Goal: Task Accomplishment & Management: Use online tool/utility

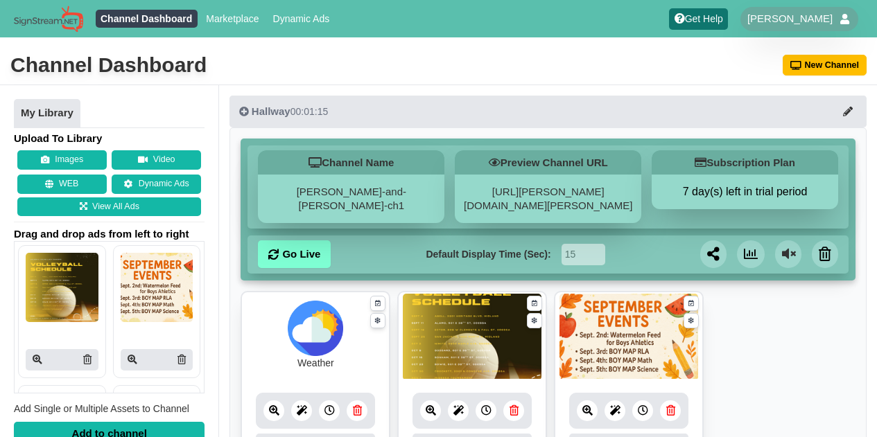
scroll to position [85, 0]
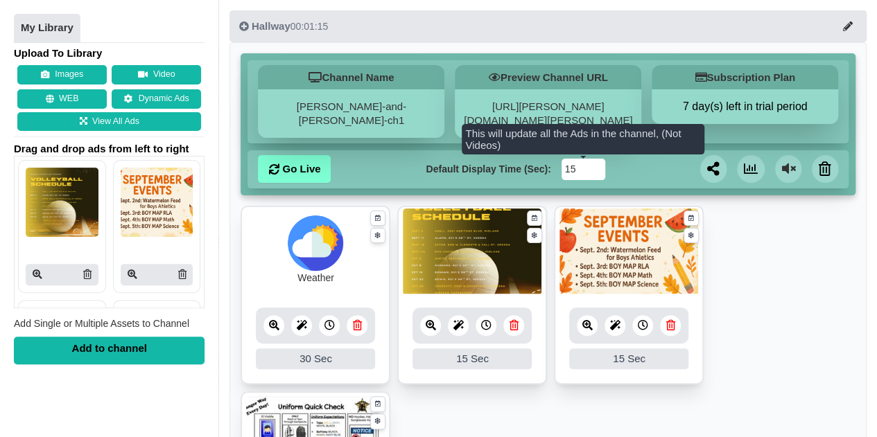
click at [578, 171] on input "15" at bounding box center [583, 169] width 44 height 21
click at [595, 173] on input "14" at bounding box center [583, 169] width 44 height 21
click at [595, 173] on input "13" at bounding box center [583, 169] width 44 height 21
click at [595, 173] on input "12" at bounding box center [583, 169] width 44 height 21
click at [595, 173] on input "11" at bounding box center [583, 169] width 44 height 21
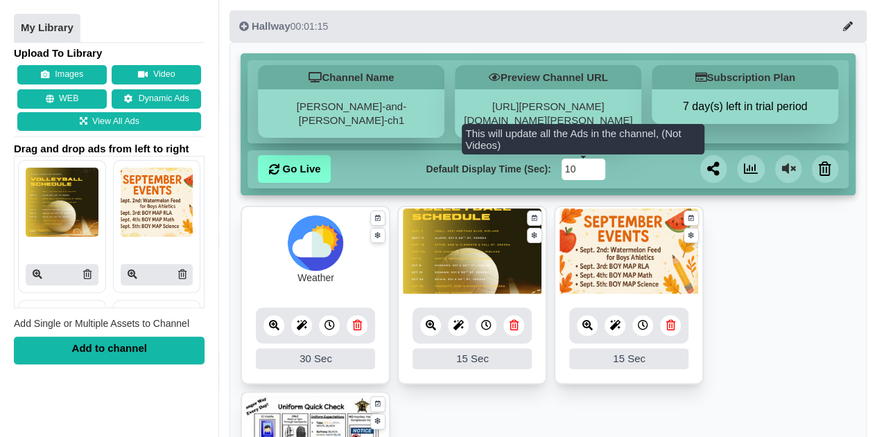
click at [595, 173] on input "10" at bounding box center [583, 169] width 44 height 21
click at [595, 173] on input "9" at bounding box center [583, 169] width 44 height 21
click at [595, 173] on input "8" at bounding box center [583, 169] width 44 height 21
type input "7"
click at [595, 172] on input "7" at bounding box center [583, 169] width 44 height 21
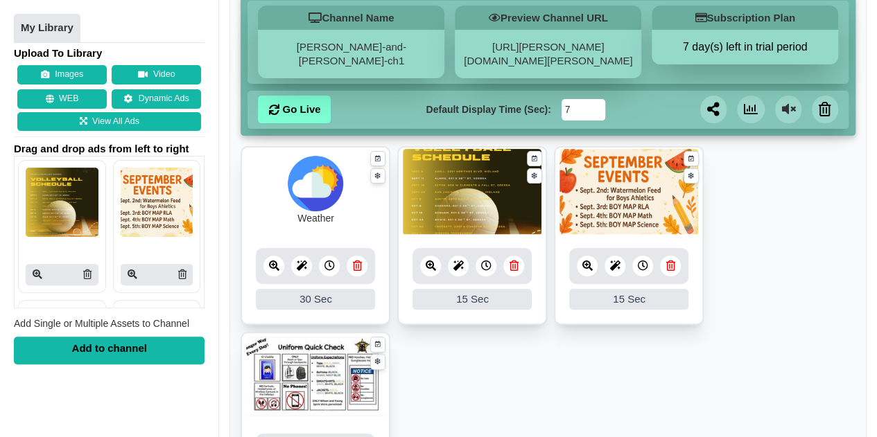
scroll to position [146, 0]
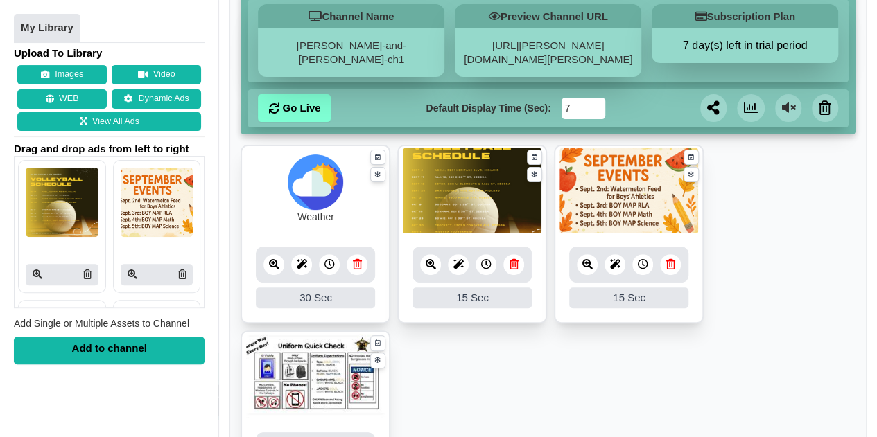
click at [493, 295] on div "15 Sec" at bounding box center [471, 298] width 119 height 21
click at [485, 262] on icon at bounding box center [486, 264] width 10 height 10
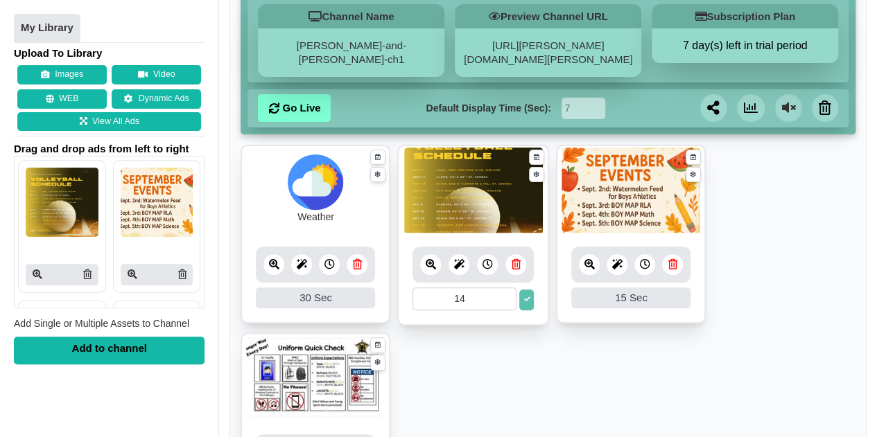
click at [507, 301] on input "14" at bounding box center [464, 299] width 104 height 23
click at [507, 301] on input "13" at bounding box center [464, 299] width 104 height 23
click at [507, 301] on input "12" at bounding box center [464, 299] width 104 height 23
click at [507, 301] on input "11" at bounding box center [464, 299] width 104 height 23
click at [507, 301] on input "10" at bounding box center [464, 299] width 104 height 23
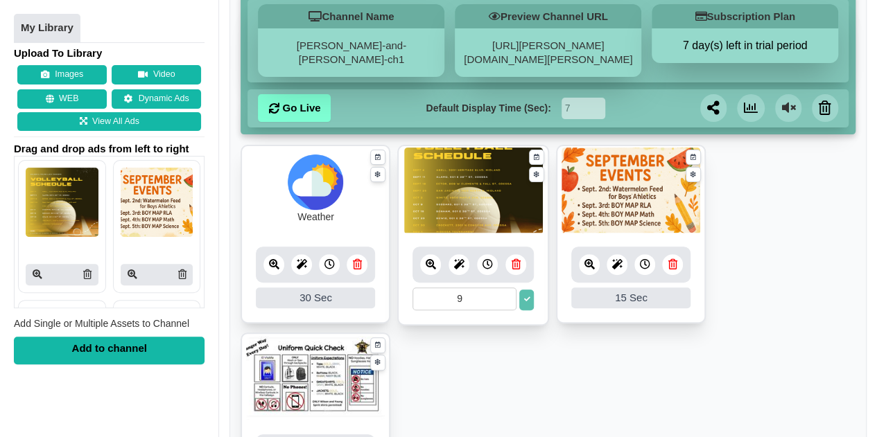
click at [507, 301] on input "9" at bounding box center [464, 299] width 104 height 23
click at [507, 301] on input "8" at bounding box center [464, 299] width 104 height 23
click at [507, 301] on input "7" at bounding box center [464, 299] width 104 height 23
click at [507, 301] on input "6" at bounding box center [464, 299] width 104 height 23
type input "7"
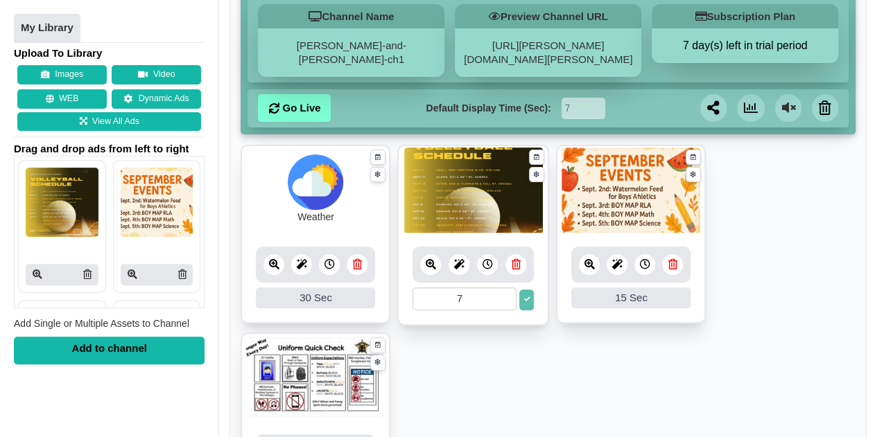
click at [507, 295] on input "7" at bounding box center [464, 299] width 104 height 23
click at [620, 295] on div "15 Sec" at bounding box center [630, 298] width 119 height 21
click at [644, 269] on div at bounding box center [644, 264] width 21 height 21
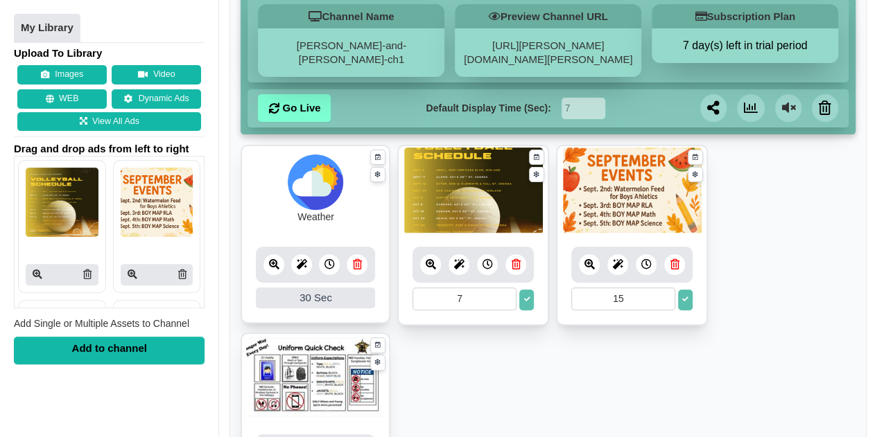
click at [611, 295] on input "15" at bounding box center [623, 299] width 104 height 23
click at [528, 299] on button at bounding box center [526, 300] width 15 height 21
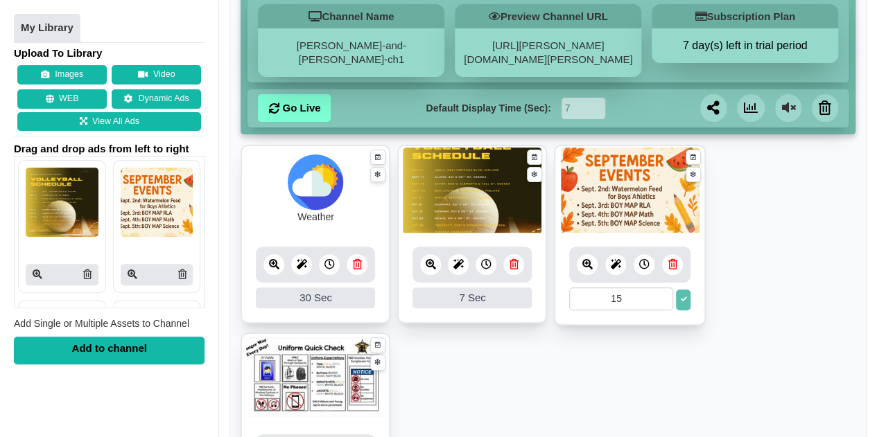
click at [619, 300] on input "15" at bounding box center [621, 299] width 104 height 23
click at [636, 306] on input "15" at bounding box center [621, 299] width 104 height 23
click at [639, 301] on iframe "Chat Widget" at bounding box center [758, 363] width 238 height 150
click at [617, 299] on input "15" at bounding box center [621, 299] width 104 height 23
type input "1"
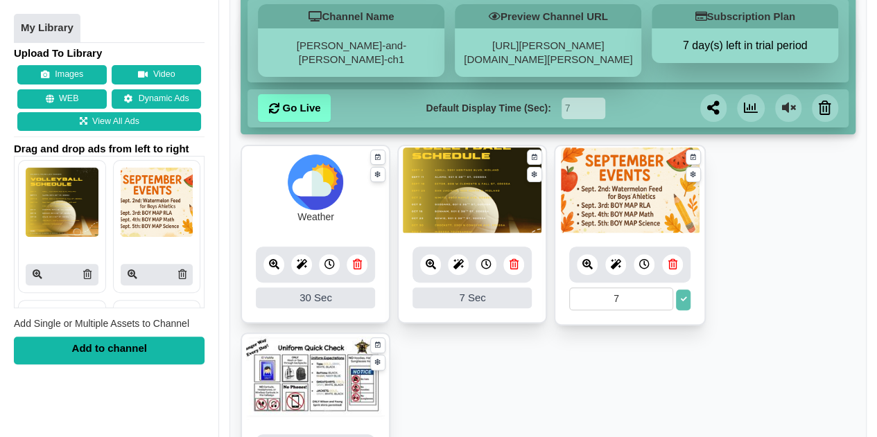
click at [336, 295] on div "30 Sec" at bounding box center [315, 298] width 119 height 21
click at [325, 296] on div "30 Sec" at bounding box center [315, 298] width 119 height 21
type input "7"
click at [676, 295] on button at bounding box center [683, 300] width 15 height 21
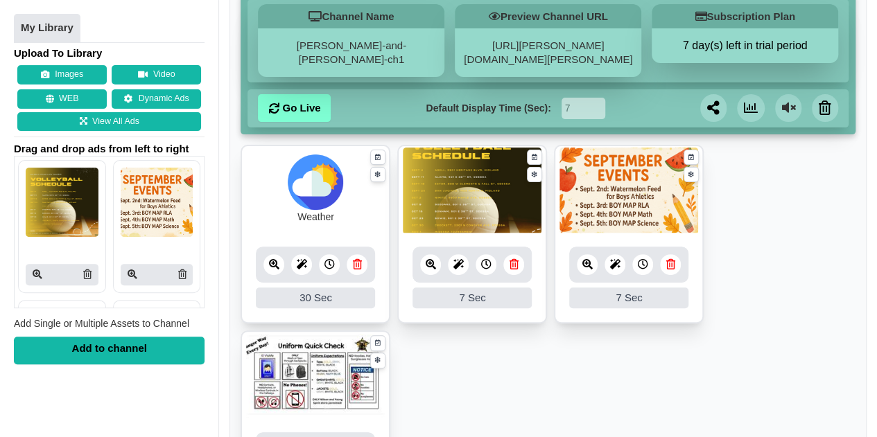
click at [324, 265] on icon at bounding box center [329, 264] width 10 height 10
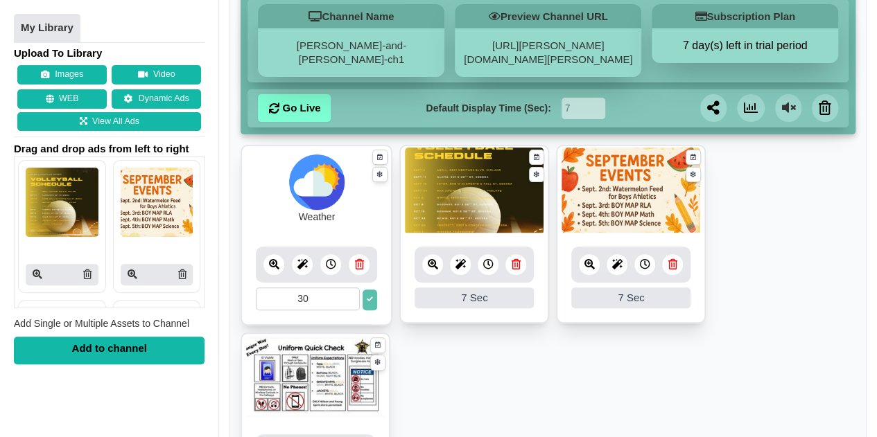
click at [326, 300] on input "30" at bounding box center [308, 299] width 104 height 23
type input "3"
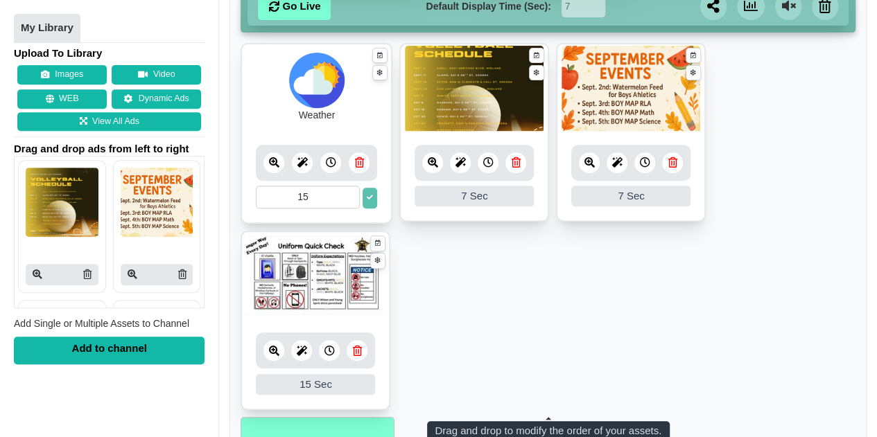
scroll to position [257, 0]
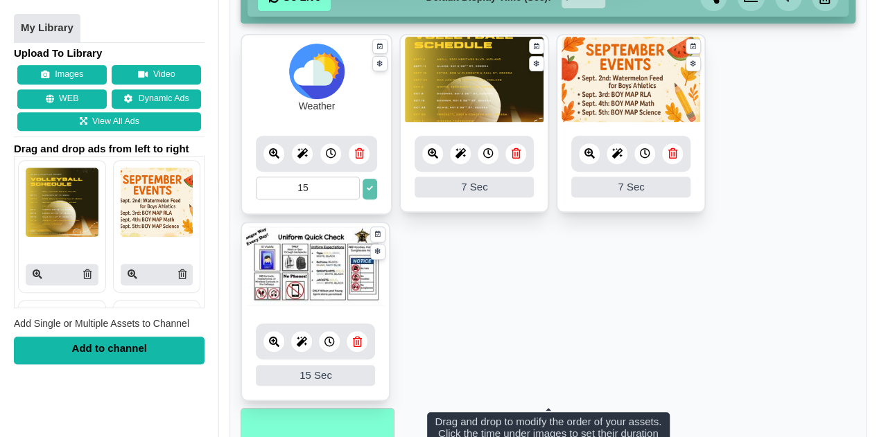
click at [321, 374] on div "15 Sec" at bounding box center [315, 375] width 119 height 21
type input "15"
click at [367, 191] on icon at bounding box center [370, 189] width 6 height 6
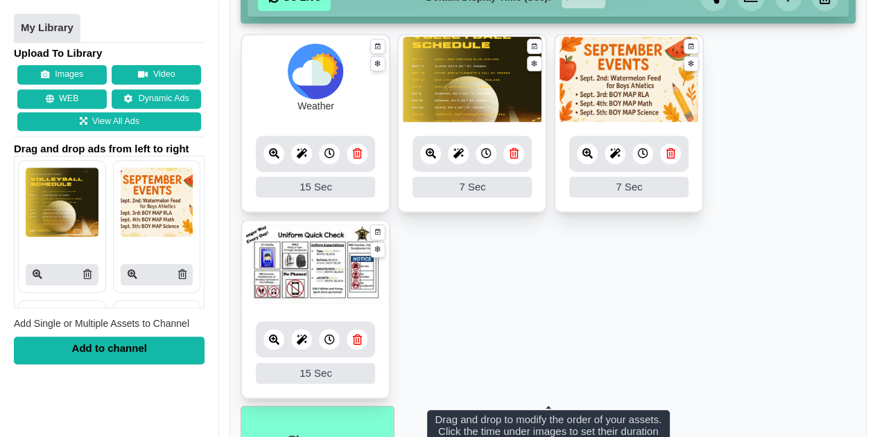
click at [330, 335] on icon at bounding box center [329, 340] width 10 height 10
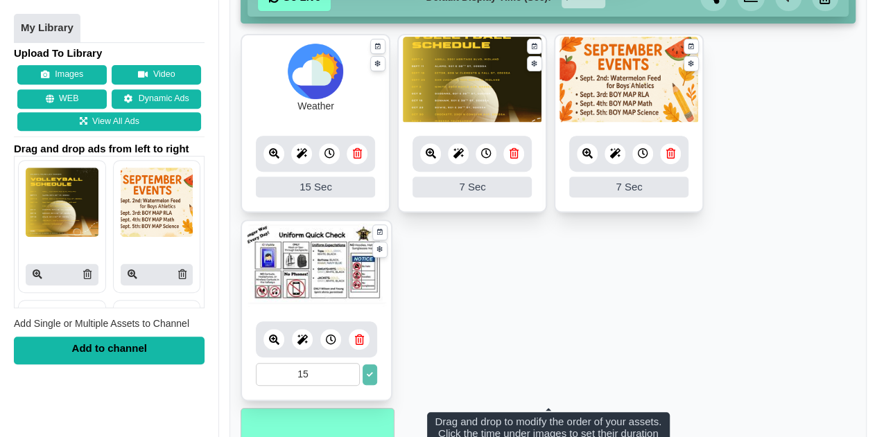
click at [320, 375] on input "15" at bounding box center [308, 374] width 104 height 23
click at [352, 376] on input "14" at bounding box center [308, 374] width 104 height 23
click at [352, 376] on input "13" at bounding box center [308, 374] width 104 height 23
click at [352, 376] on input "12" at bounding box center [308, 374] width 104 height 23
click at [352, 376] on input "11" at bounding box center [308, 374] width 104 height 23
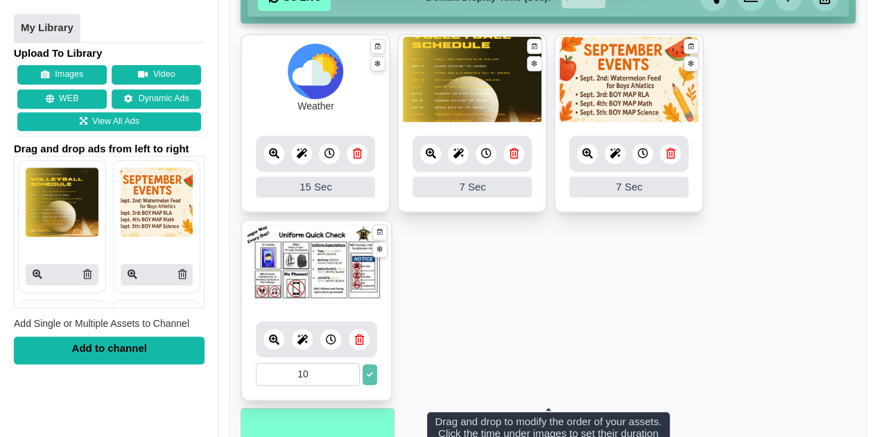
click at [352, 376] on input "10" at bounding box center [308, 374] width 104 height 23
click at [352, 376] on input "9" at bounding box center [308, 374] width 104 height 23
click at [352, 376] on input "8" at bounding box center [308, 374] width 104 height 23
type input "7"
click at [352, 376] on input "7" at bounding box center [308, 374] width 104 height 23
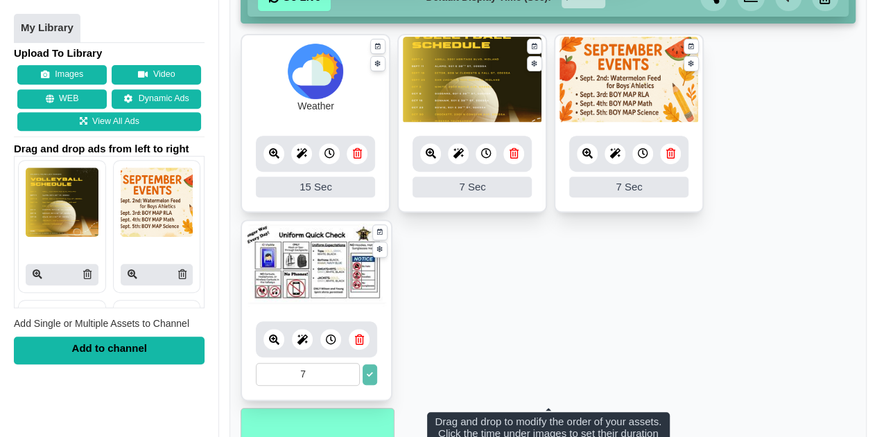
click at [373, 369] on button at bounding box center [369, 375] width 15 height 21
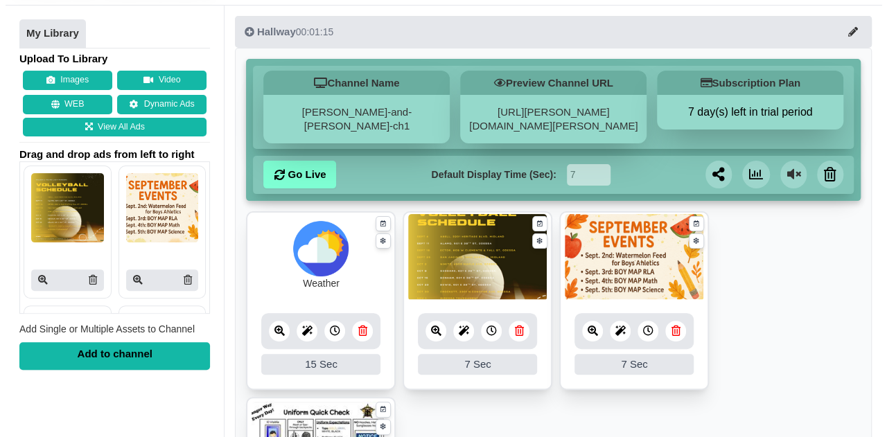
scroll to position [81, 0]
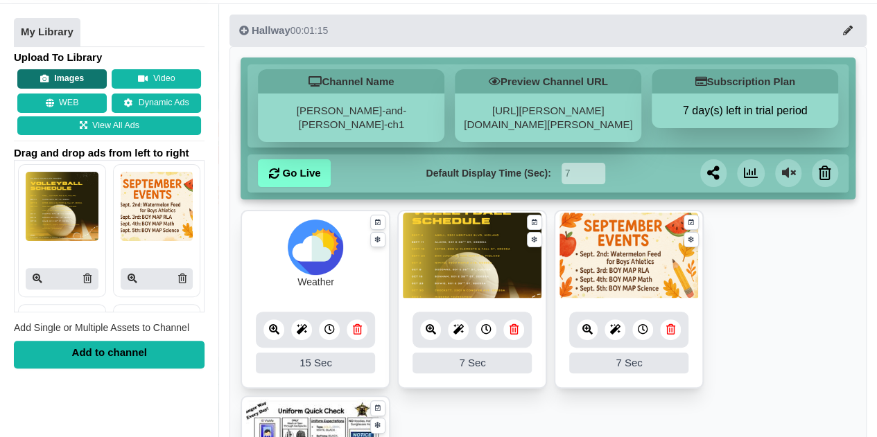
click at [69, 76] on button "Images" at bounding box center [61, 78] width 89 height 19
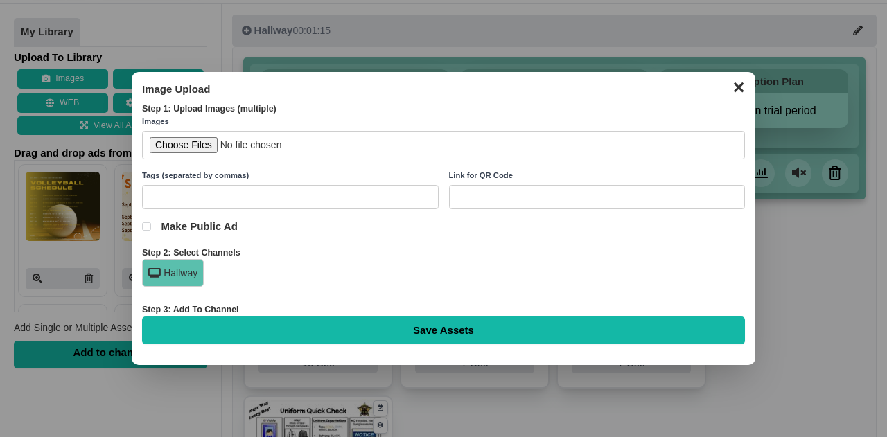
click at [198, 148] on input "file" at bounding box center [443, 145] width 603 height 28
type input "C:\fakepath\Tennis Schedule.png"
click at [270, 193] on input "text" at bounding box center [290, 197] width 297 height 24
type input "Sports Schedule"
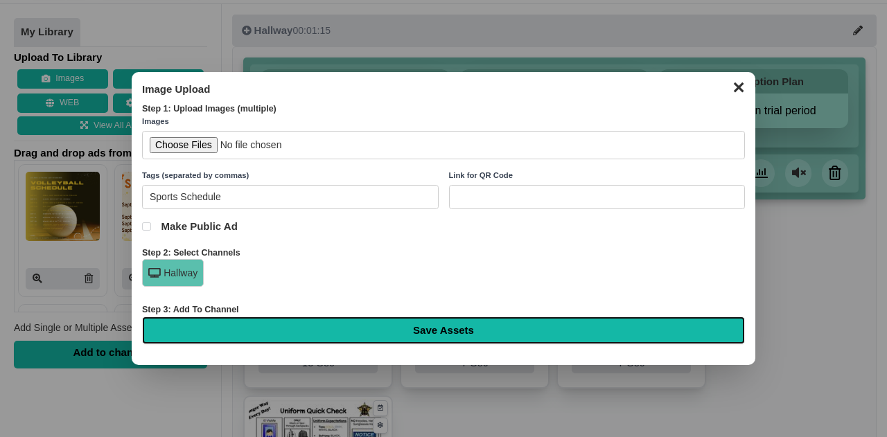
click at [304, 330] on input "Save Assets" at bounding box center [443, 331] width 603 height 28
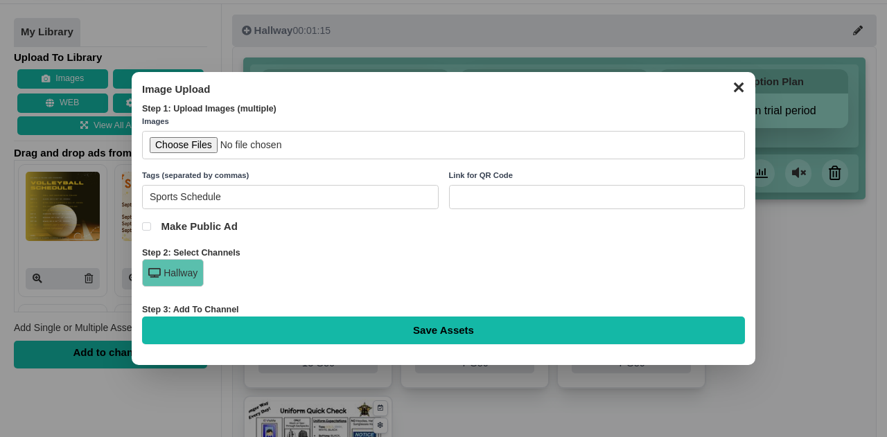
type input "Saving..."
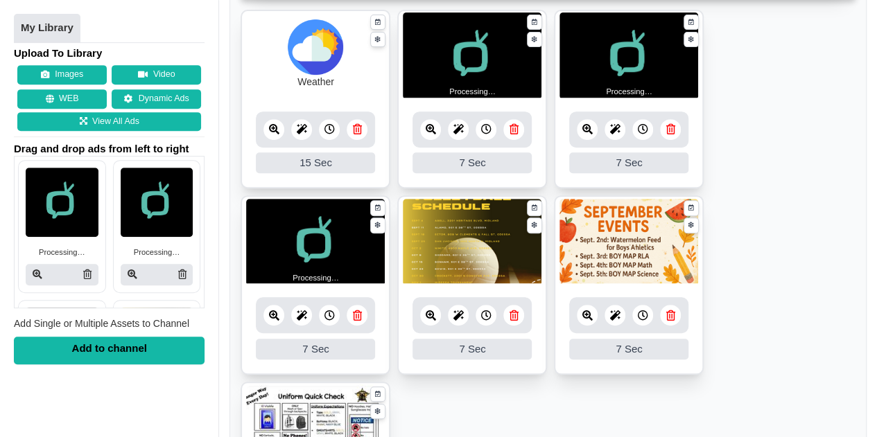
scroll to position [278, 0]
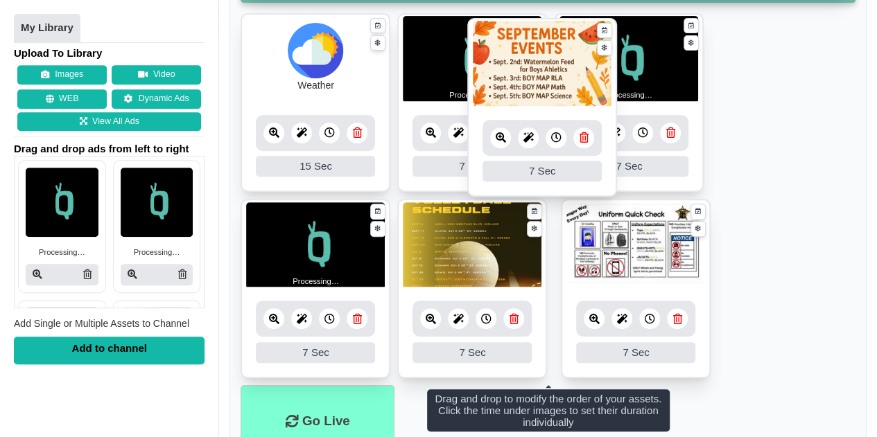
drag, startPoint x: 629, startPoint y: 249, endPoint x: 543, endPoint y: 67, distance: 200.9
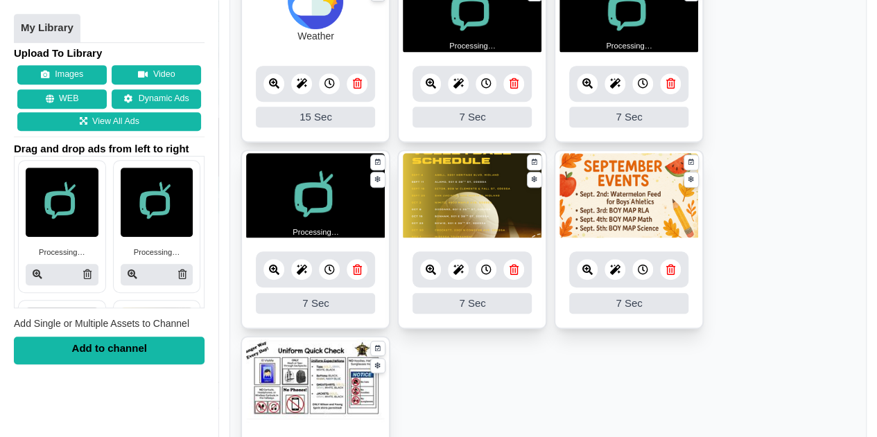
scroll to position [331, 0]
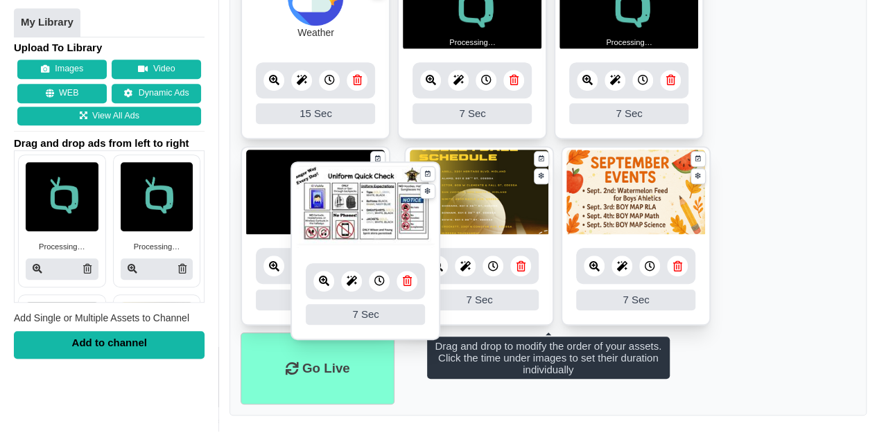
drag, startPoint x: 347, startPoint y: 383, endPoint x: 396, endPoint y: 213, distance: 177.6
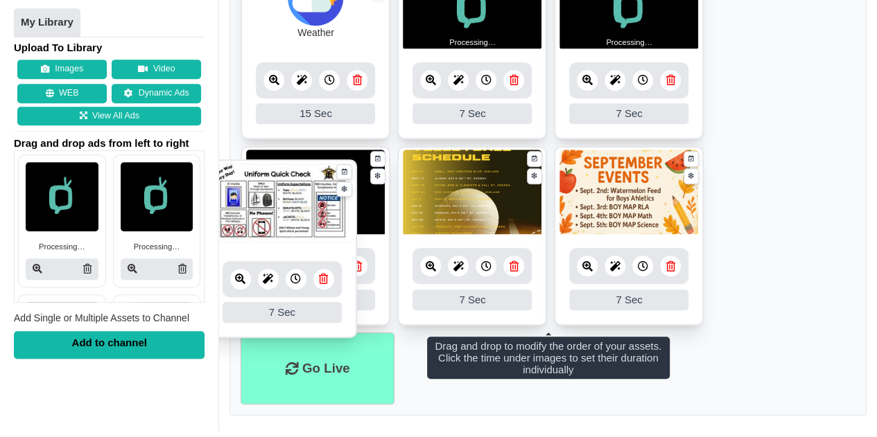
drag, startPoint x: 470, startPoint y: 186, endPoint x: 280, endPoint y: 198, distance: 190.3
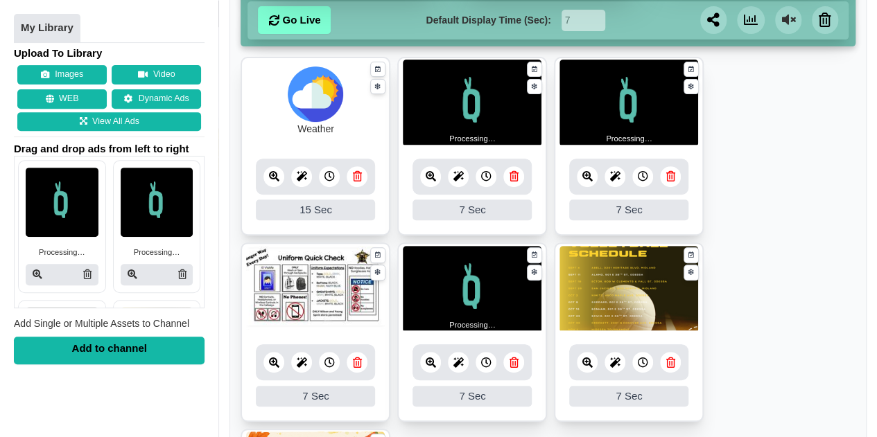
scroll to position [234, 0]
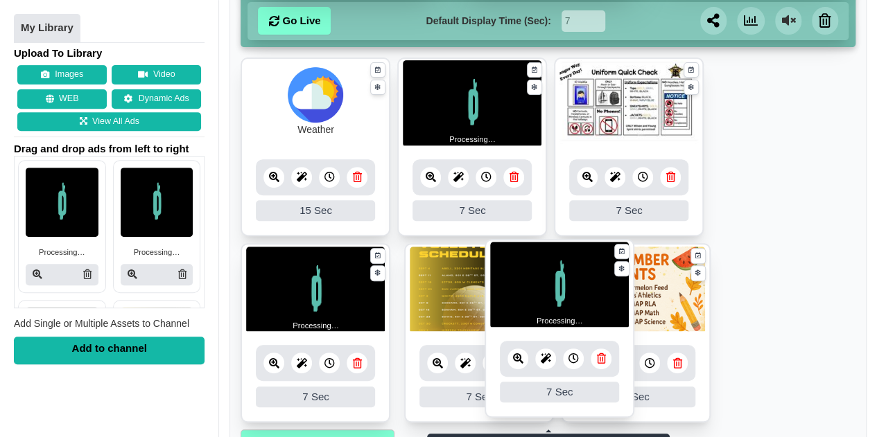
drag, startPoint x: 623, startPoint y: 130, endPoint x: 554, endPoint y: 312, distance: 194.8
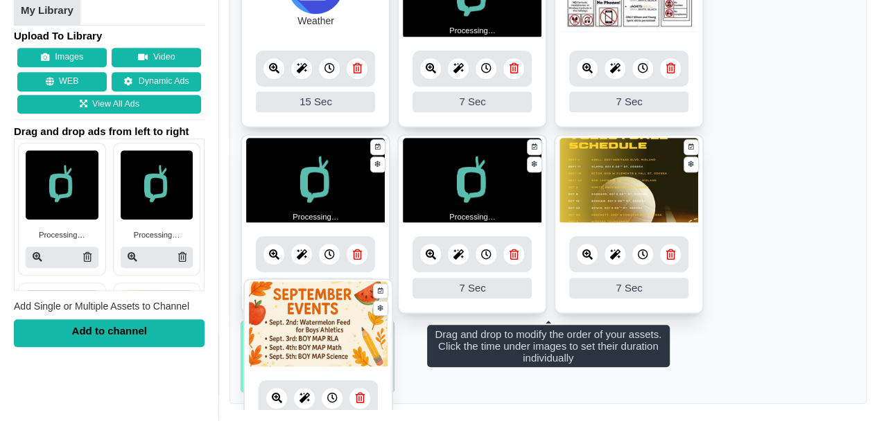
scroll to position [340, 0]
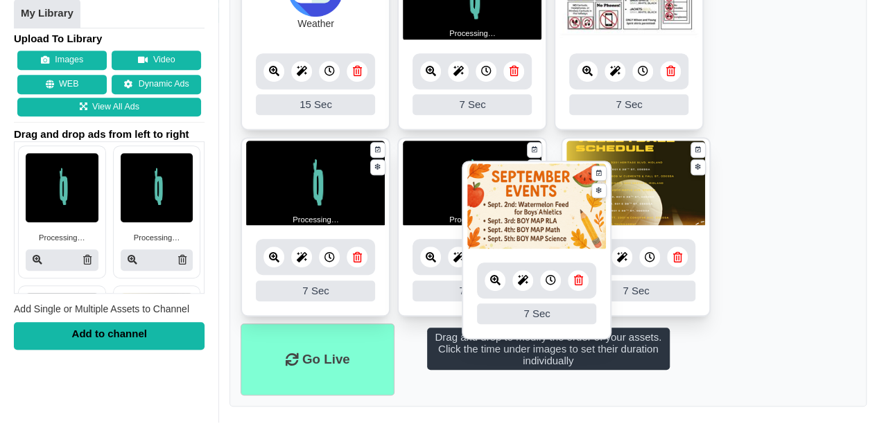
drag, startPoint x: 338, startPoint y: 340, endPoint x: 559, endPoint y: 219, distance: 252.2
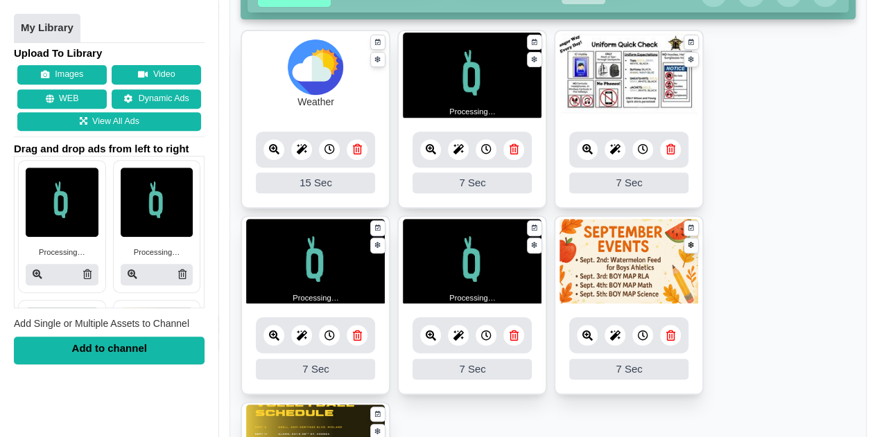
scroll to position [253, 0]
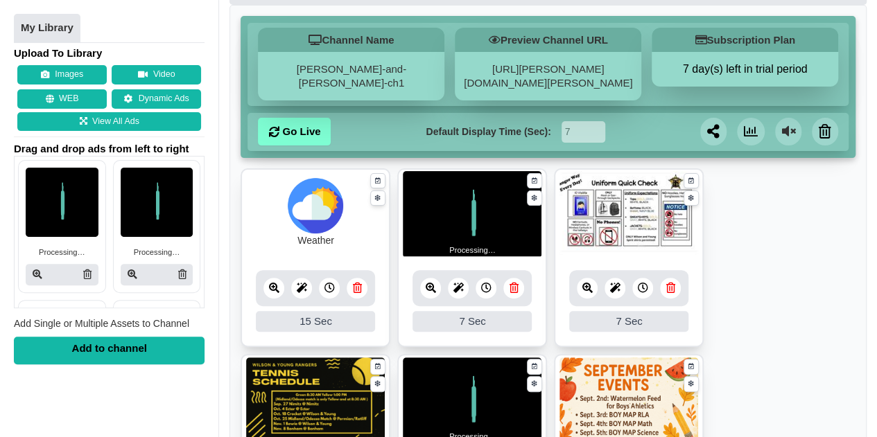
scroll to position [293, 0]
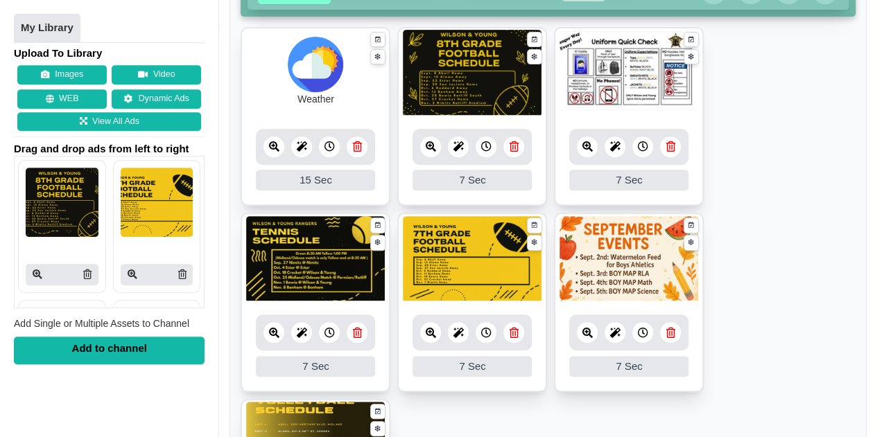
scroll to position [263, 0]
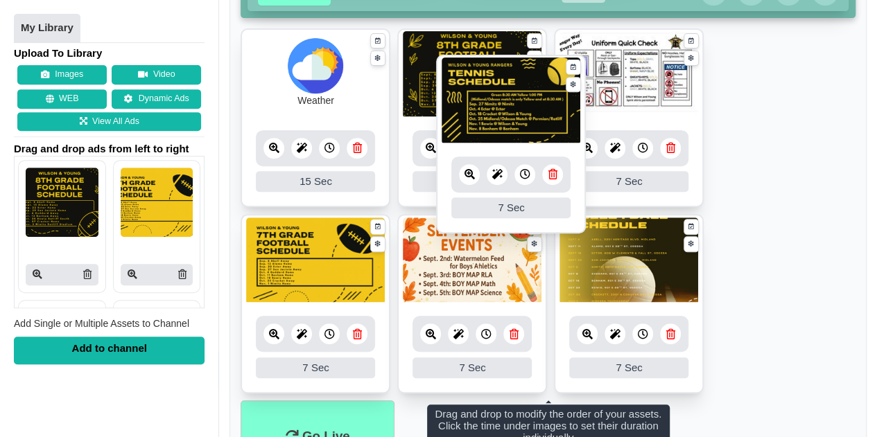
drag, startPoint x: 329, startPoint y: 289, endPoint x: 524, endPoint y: 128, distance: 253.1
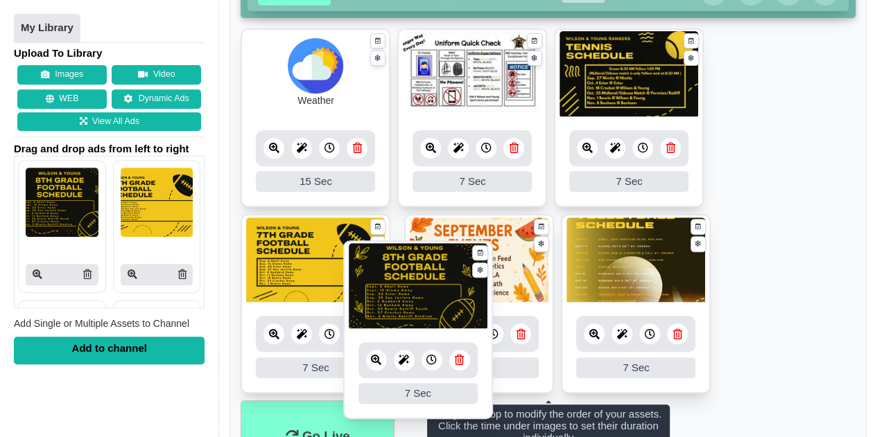
drag, startPoint x: 493, startPoint y: 116, endPoint x: 439, endPoint y: 290, distance: 182.2
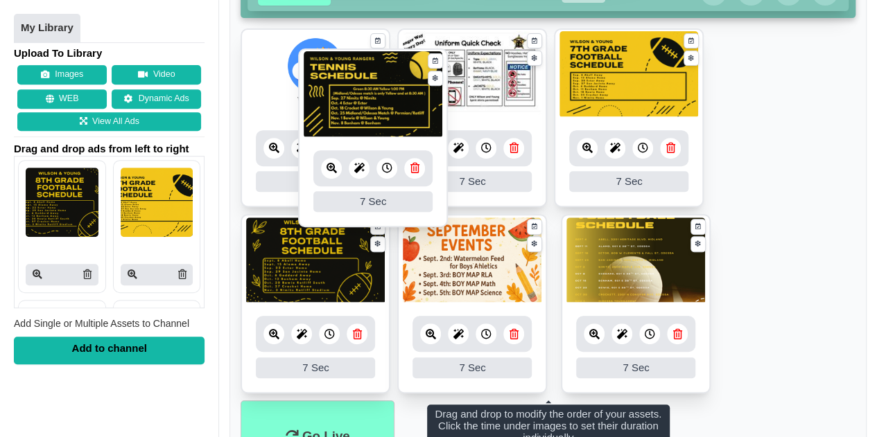
drag, startPoint x: 653, startPoint y: 67, endPoint x: 398, endPoint y: 88, distance: 255.9
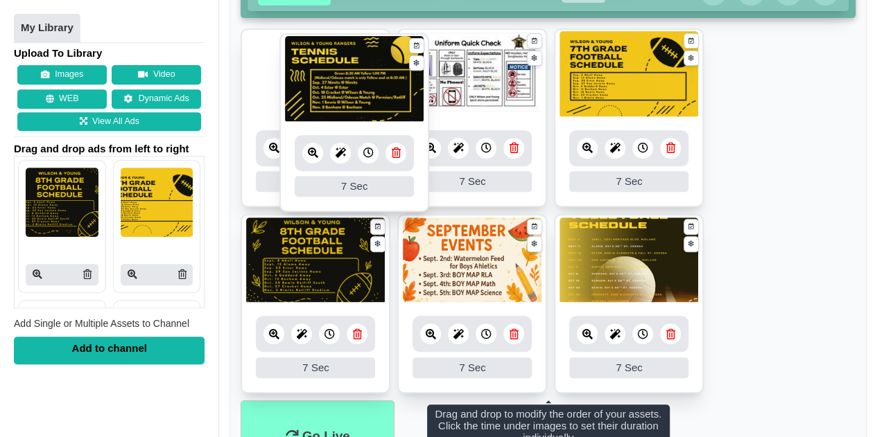
drag, startPoint x: 618, startPoint y: 274, endPoint x: 327, endPoint y: 93, distance: 342.1
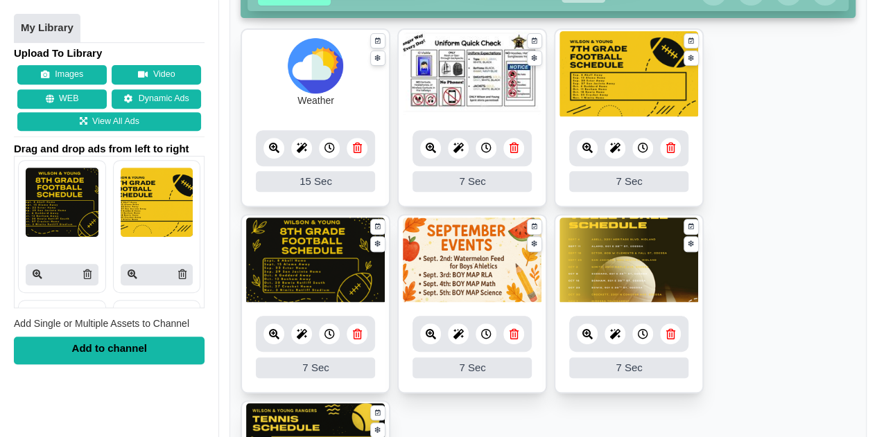
click at [620, 268] on img at bounding box center [628, 261] width 139 height 87
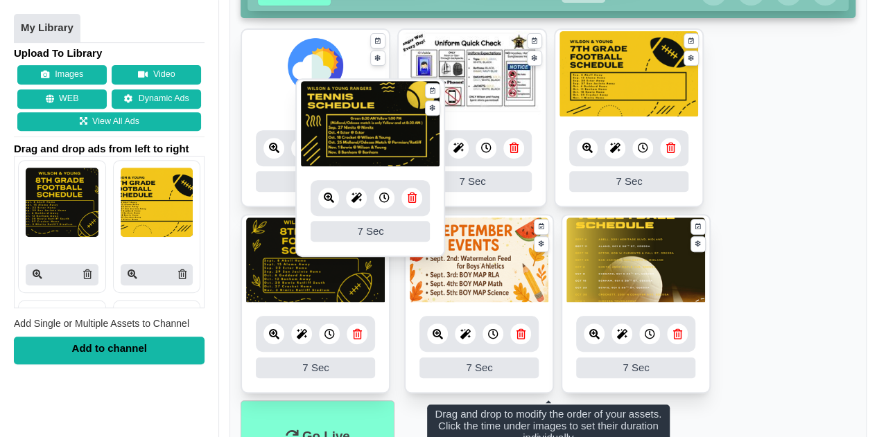
drag, startPoint x: 319, startPoint y: 421, endPoint x: 377, endPoint y: 96, distance: 329.5
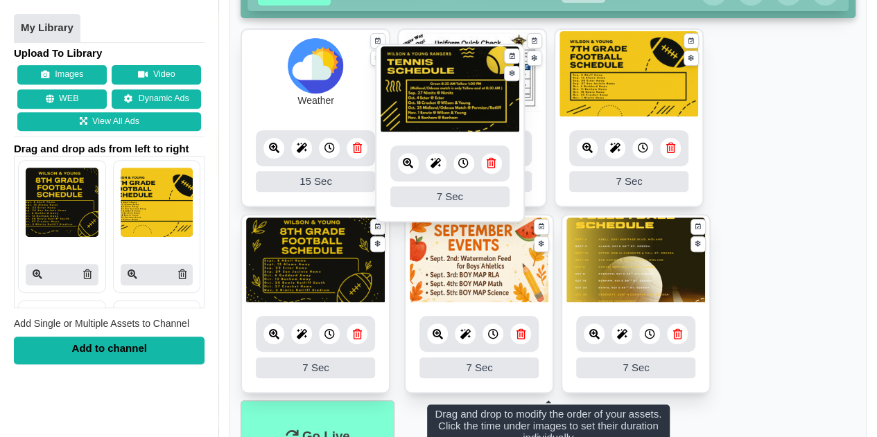
drag, startPoint x: 410, startPoint y: 234, endPoint x: 385, endPoint y: 84, distance: 151.9
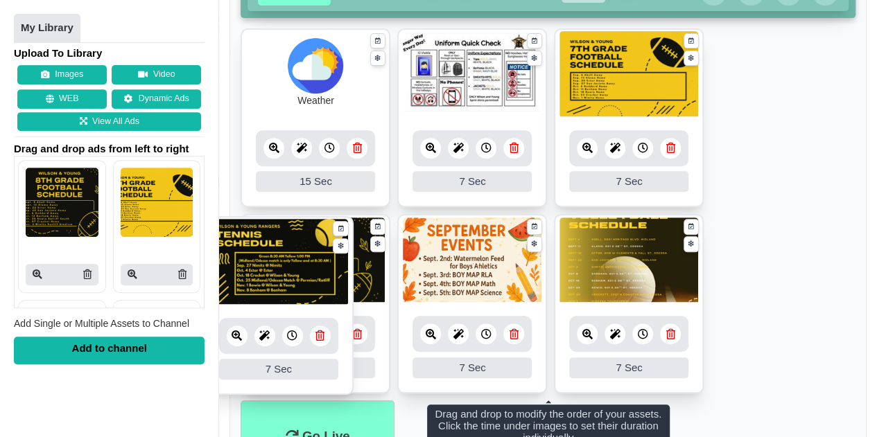
drag, startPoint x: 466, startPoint y: 250, endPoint x: 272, endPoint y: 252, distance: 193.4
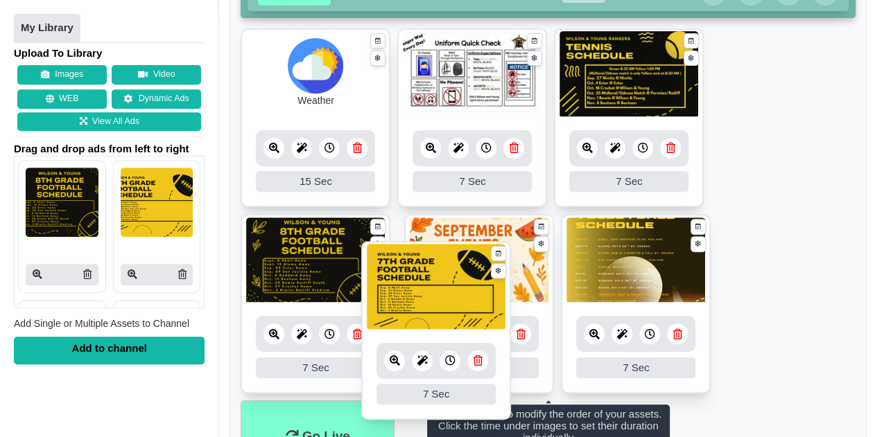
drag, startPoint x: 554, startPoint y: 152, endPoint x: 399, endPoint y: 298, distance: 213.3
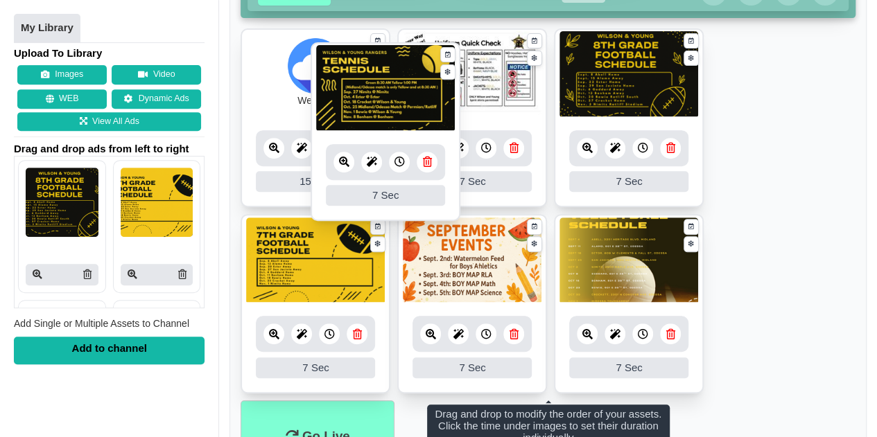
drag, startPoint x: 635, startPoint y: 84, endPoint x: 392, endPoint y: 98, distance: 243.0
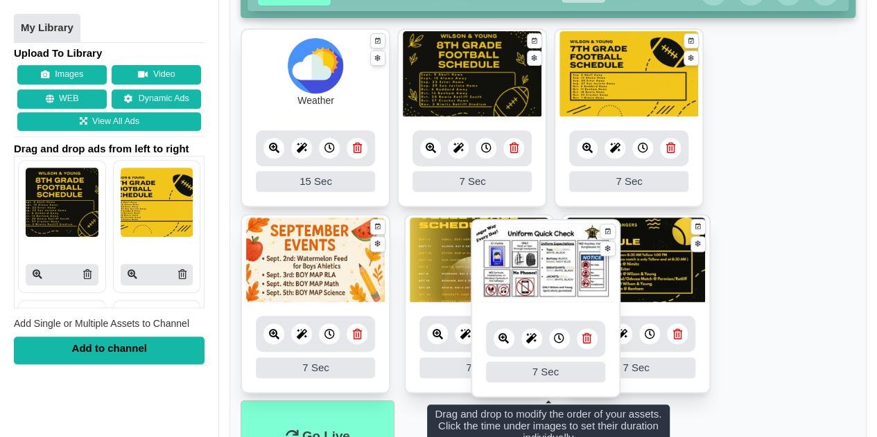
drag, startPoint x: 456, startPoint y: 93, endPoint x: 533, endPoint y: 281, distance: 203.0
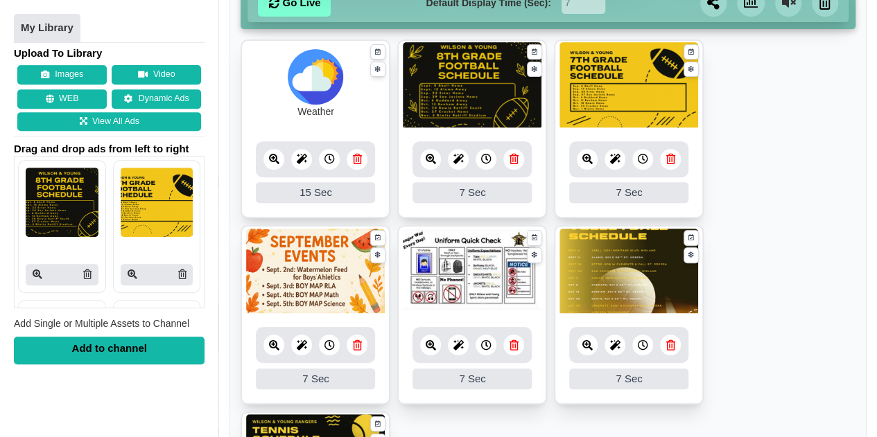
scroll to position [251, 0]
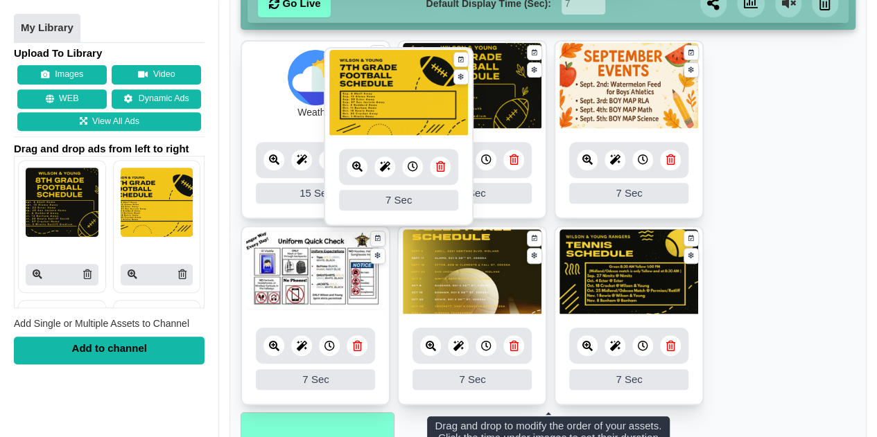
drag, startPoint x: 646, startPoint y: 89, endPoint x: 416, endPoint y: 96, distance: 230.2
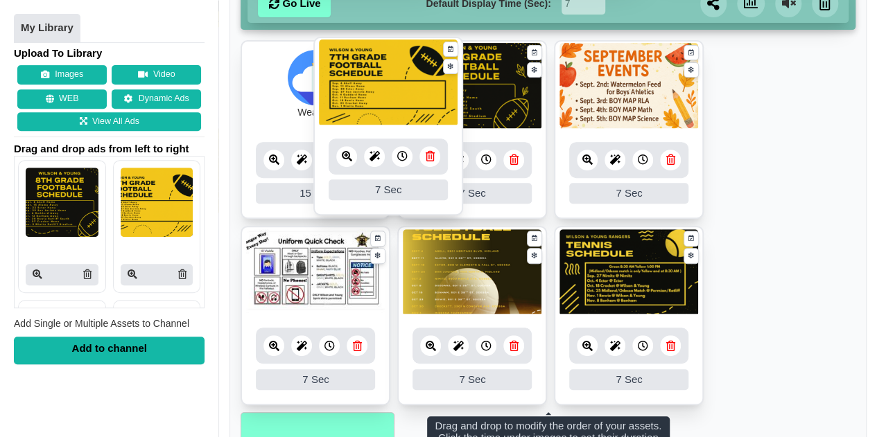
drag, startPoint x: 621, startPoint y: 279, endPoint x: 374, endPoint y: 88, distance: 312.2
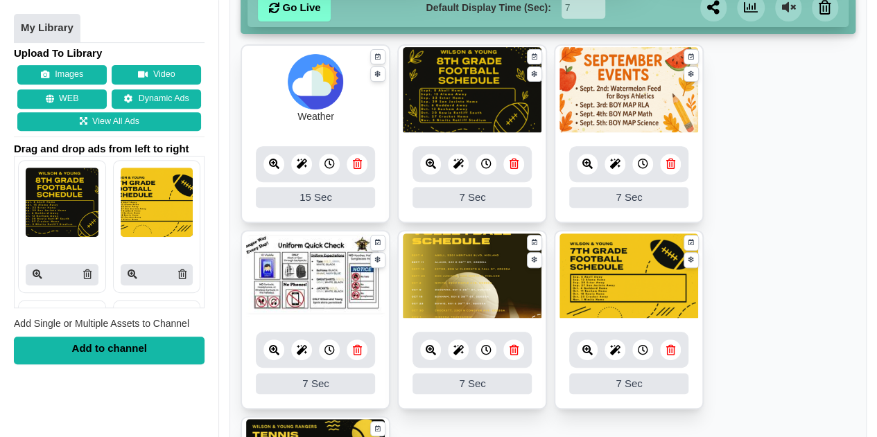
scroll to position [248, 0]
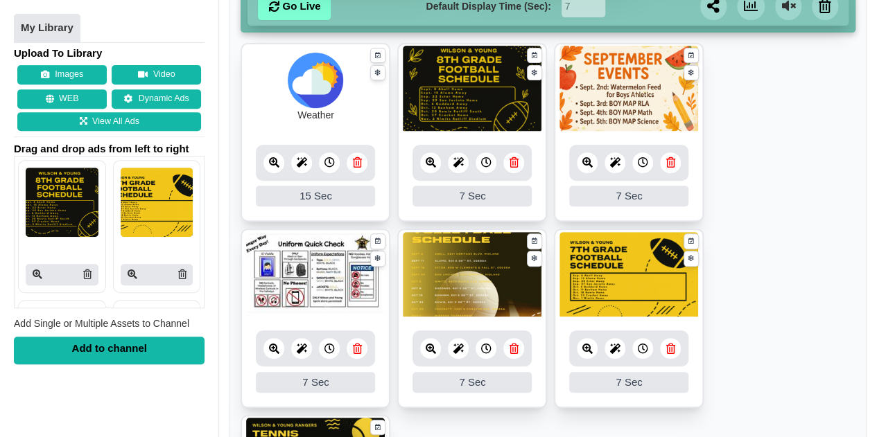
click at [342, 318] on div "7 7 Sec Fade In Scale In Swirl In Slide In Slide Elliptic Roll In Swing In Save" at bounding box center [315, 362] width 147 height 90
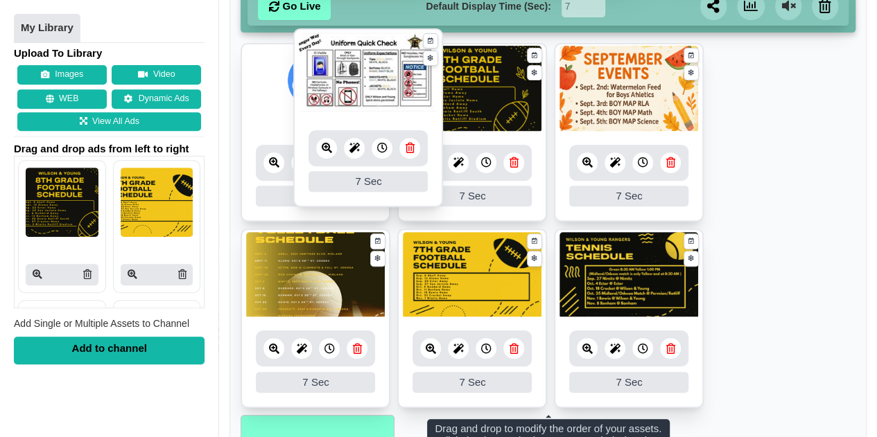
drag, startPoint x: 341, startPoint y: 271, endPoint x: 394, endPoint y: 73, distance: 204.4
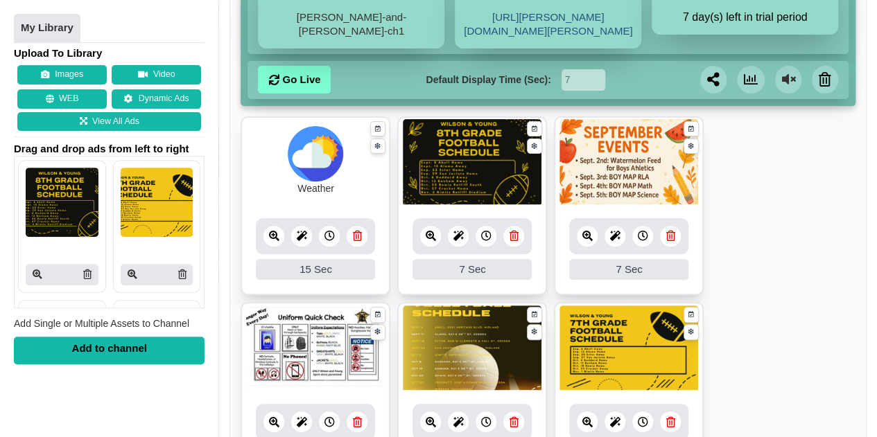
scroll to position [182, 0]
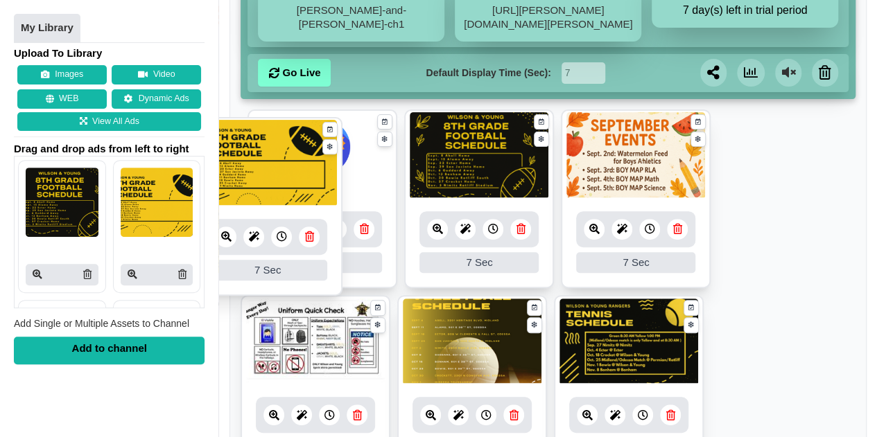
drag, startPoint x: 614, startPoint y: 339, endPoint x: 251, endPoint y: 161, distance: 404.2
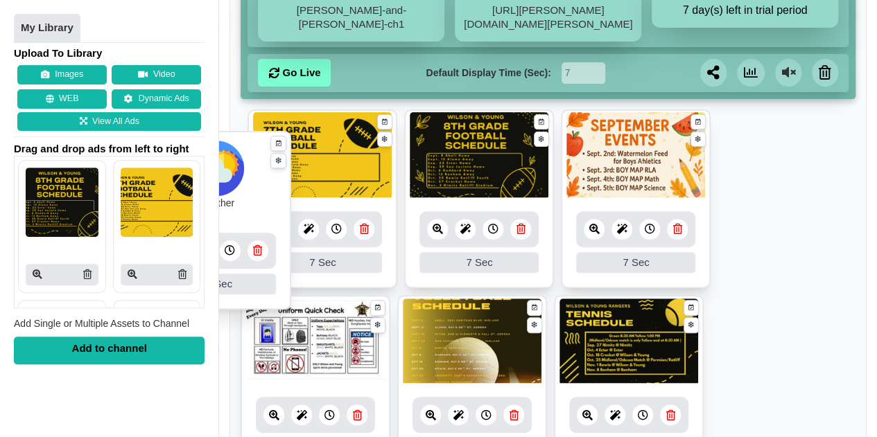
drag, startPoint x: 467, startPoint y: 175, endPoint x: 251, endPoint y: 194, distance: 217.1
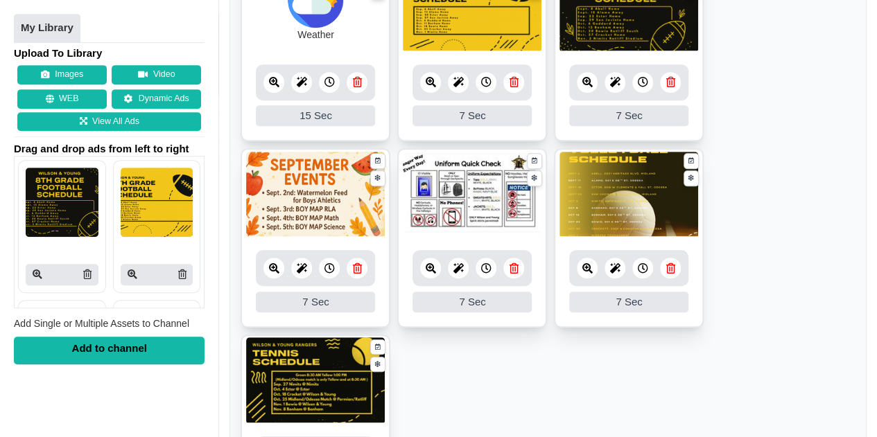
scroll to position [329, 0]
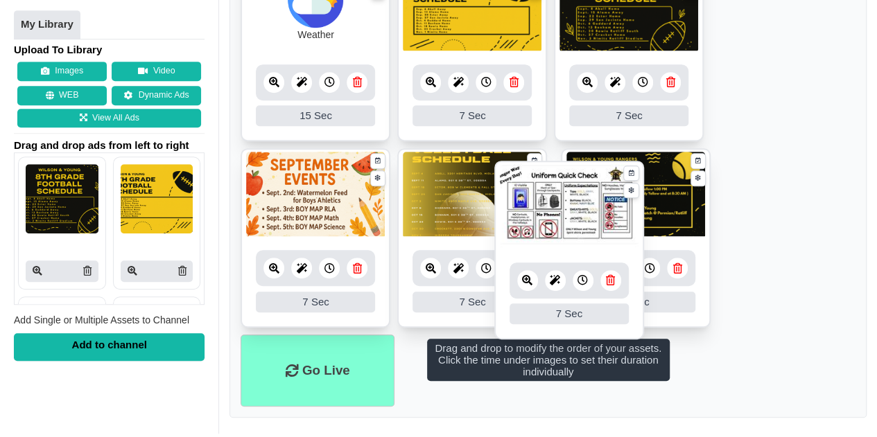
drag, startPoint x: 449, startPoint y: 222, endPoint x: 546, endPoint y: 235, distance: 97.8
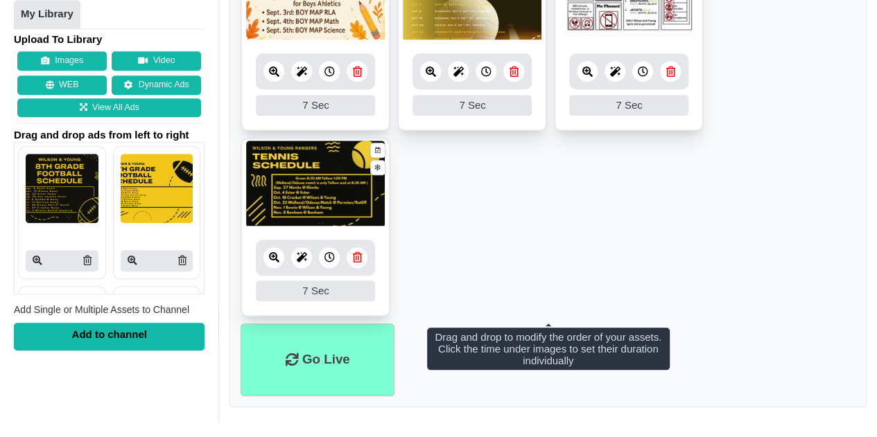
scroll to position [524, 0]
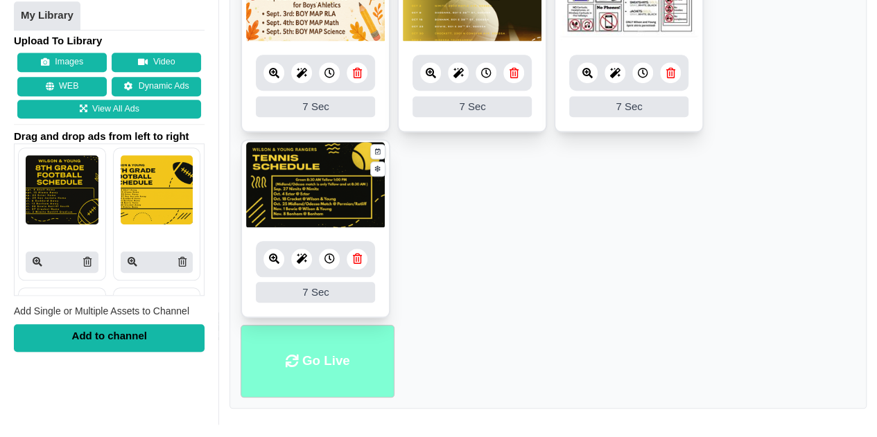
click at [295, 356] on icon at bounding box center [292, 361] width 13 height 13
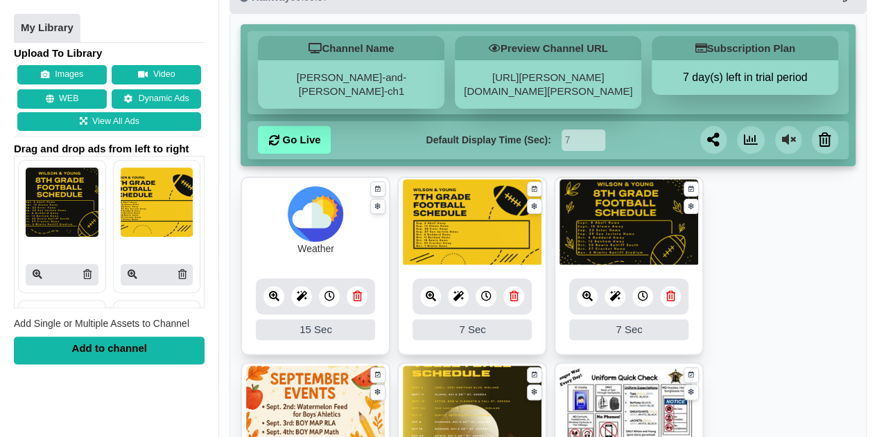
scroll to position [115, 0]
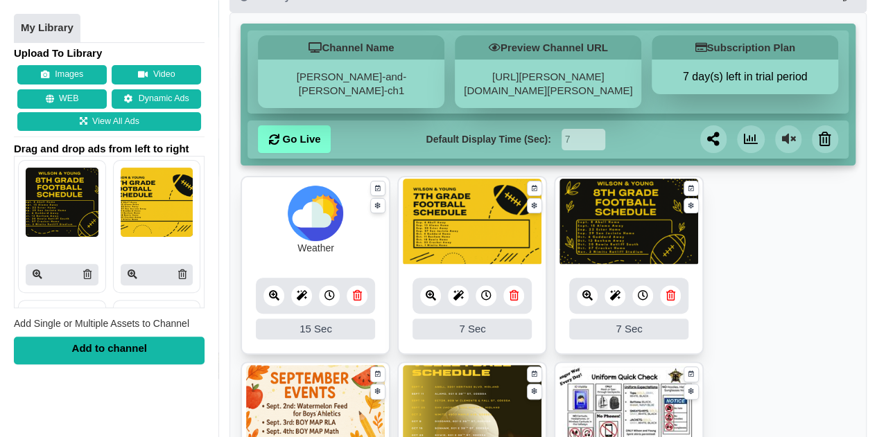
click at [299, 296] on icon at bounding box center [302, 295] width 10 height 10
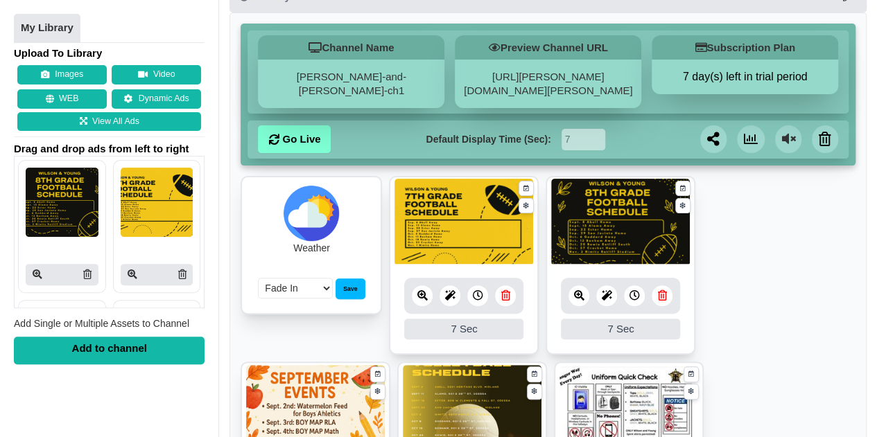
click at [442, 295] on div at bounding box center [449, 296] width 21 height 21
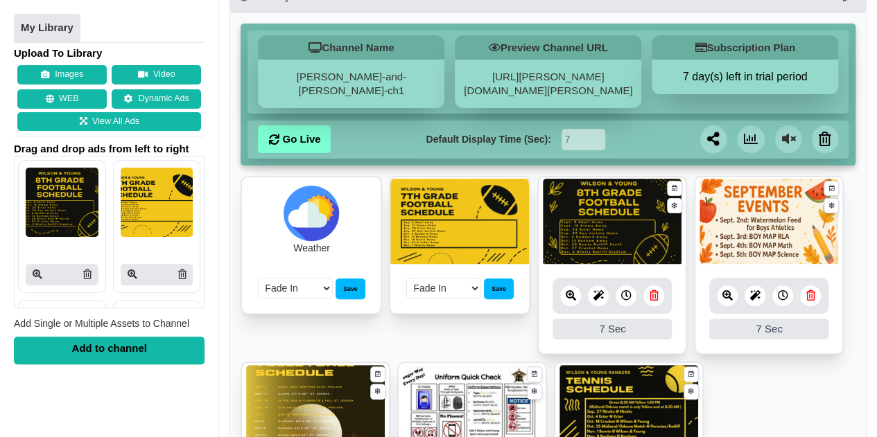
click at [600, 297] on icon at bounding box center [598, 295] width 10 height 10
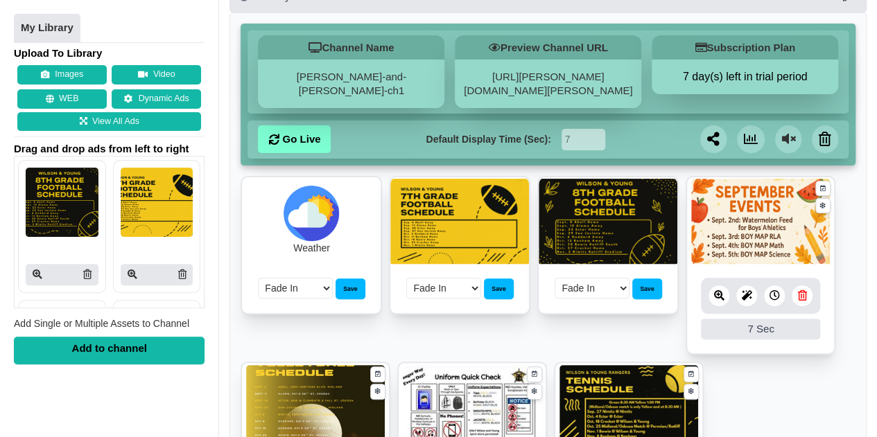
click at [560, 275] on div "7 7 Sec Fade In Scale In Swirl In Slide In Slide Elliptic Roll In Swing In Save" at bounding box center [607, 288] width 139 height 49
click at [573, 282] on select "Fade In Scale In Swirl In Slide In Slide Elliptic Roll In Swing In" at bounding box center [591, 288] width 75 height 21
select select "slide-in-left"
click at [554, 278] on select "Fade In Scale In Swirl In Slide In Slide Elliptic Roll In Swing In" at bounding box center [591, 288] width 75 height 21
click at [461, 288] on select "Fade In Scale In Swirl In Slide In Slide Elliptic Roll In Swing In" at bounding box center [443, 288] width 75 height 21
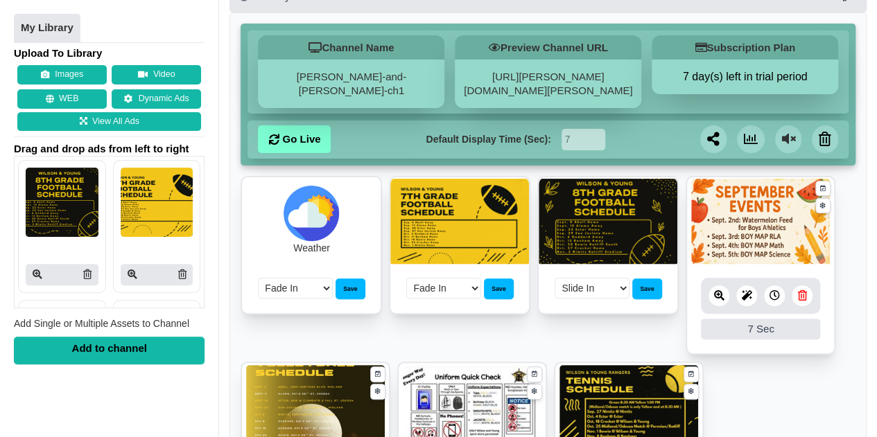
select select "slide-in-left"
click at [406, 278] on select "Fade In Scale In Swirl In Slide In Slide Elliptic Roll In Swing In" at bounding box center [443, 288] width 75 height 21
click at [316, 293] on select "Fade In Scale In Swirl In Slide In Slide Elliptic Roll In Swing In" at bounding box center [295, 288] width 75 height 21
select select "slide-in-left"
click at [258, 278] on select "Fade In Scale In Swirl In Slide In Slide Elliptic Roll In Swing In" at bounding box center [295, 288] width 75 height 21
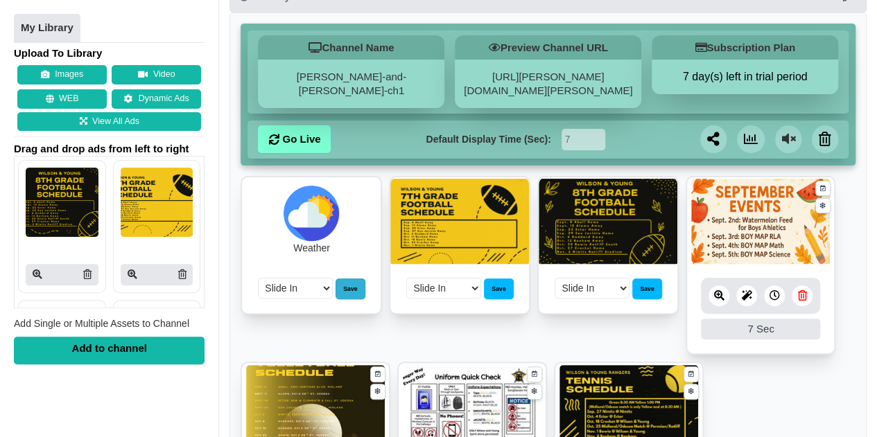
click at [355, 292] on div "Save" at bounding box center [349, 289] width 29 height 21
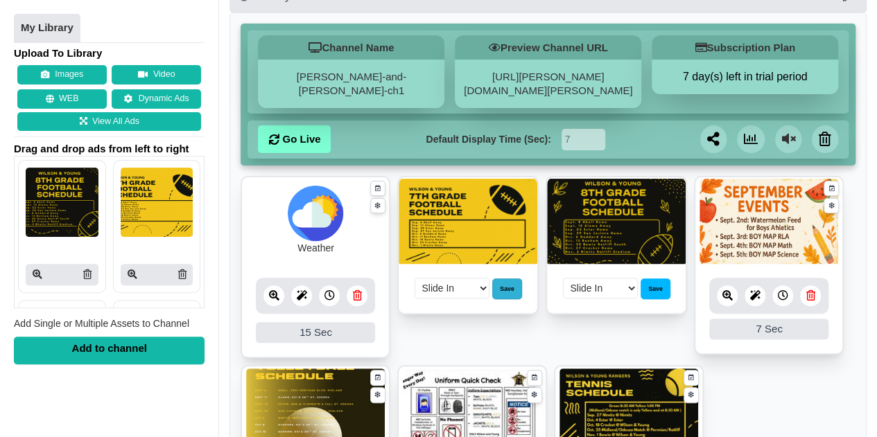
click at [499, 285] on div "Save" at bounding box center [506, 289] width 29 height 21
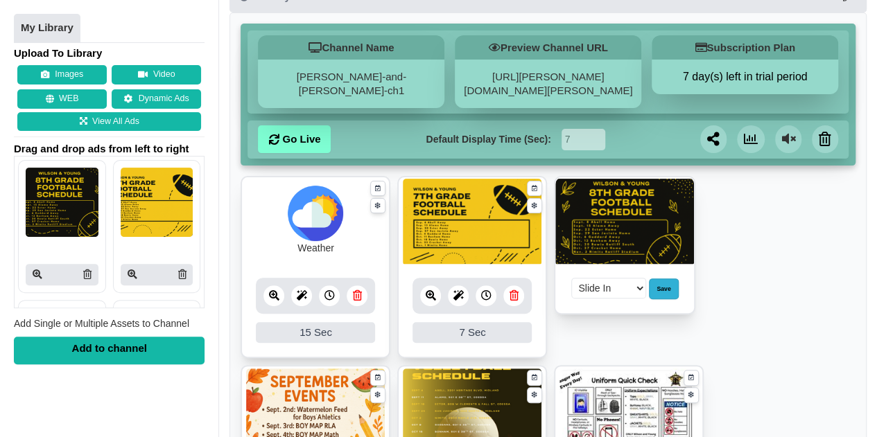
click at [661, 286] on div "Save" at bounding box center [663, 289] width 29 height 21
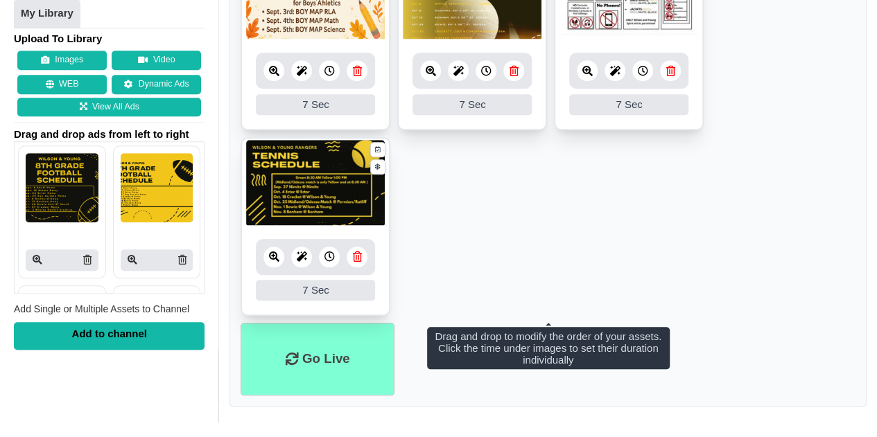
scroll to position [527, 0]
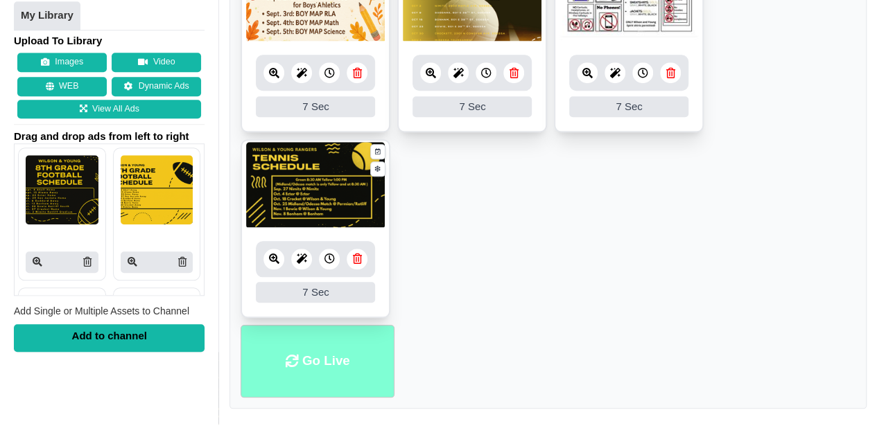
click at [349, 358] on li "Go Live" at bounding box center [317, 361] width 154 height 73
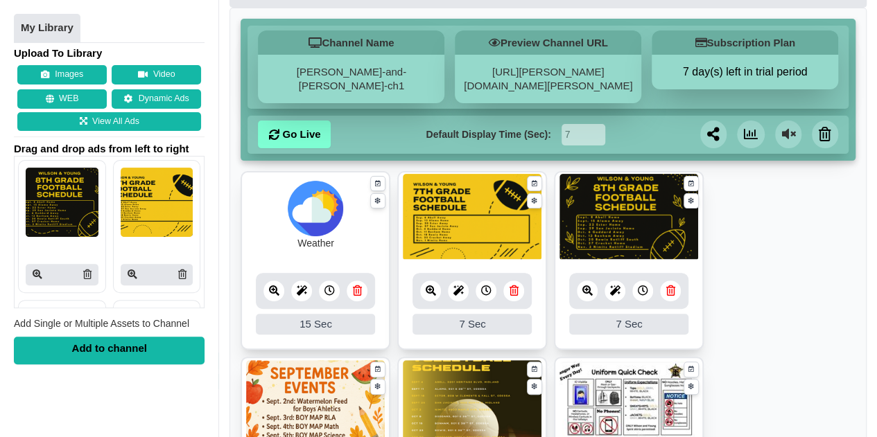
scroll to position [119, 0]
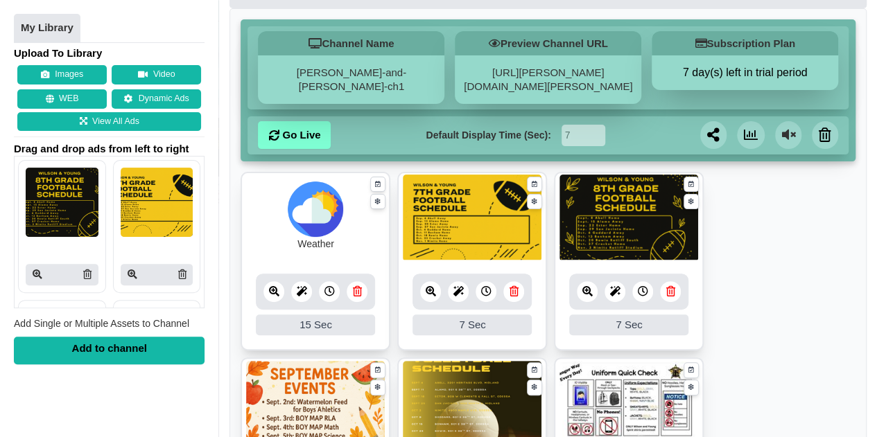
click at [617, 293] on icon at bounding box center [615, 291] width 10 height 10
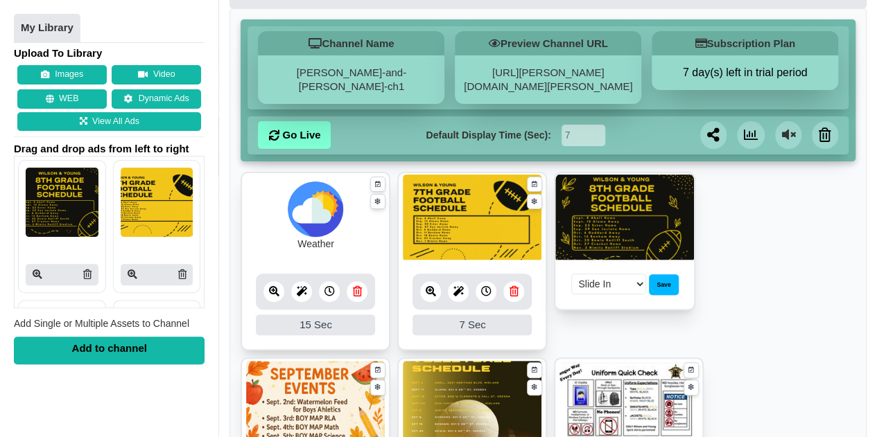
click at [620, 290] on select "Fade In Scale In Swirl In Slide In Slide Elliptic Roll In Swing In" at bounding box center [608, 284] width 75 height 21
click at [299, 293] on icon at bounding box center [302, 291] width 10 height 10
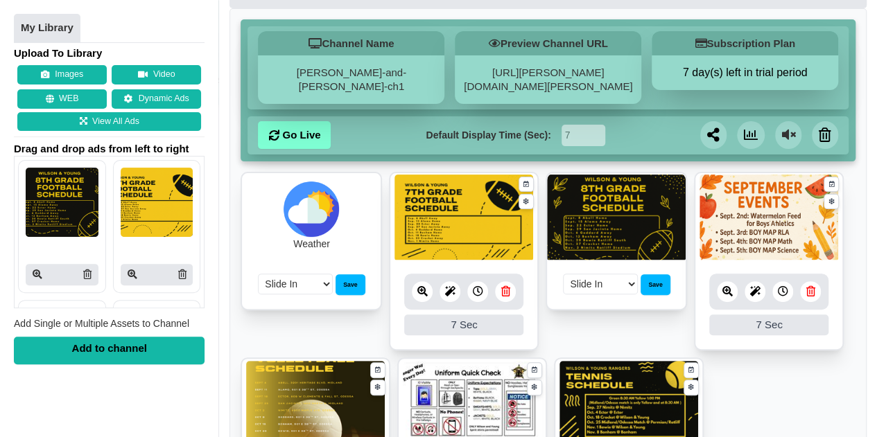
click at [312, 281] on select "Fade In Scale In Swirl In Slide In Slide Elliptic Roll In Swing In" at bounding box center [295, 284] width 75 height 21
select select "slide-in-elliptic-bottom-fwd"
click at [258, 274] on select "Fade In Scale In Swirl In Slide In Slide Elliptic Roll In Swing In" at bounding box center [295, 284] width 75 height 21
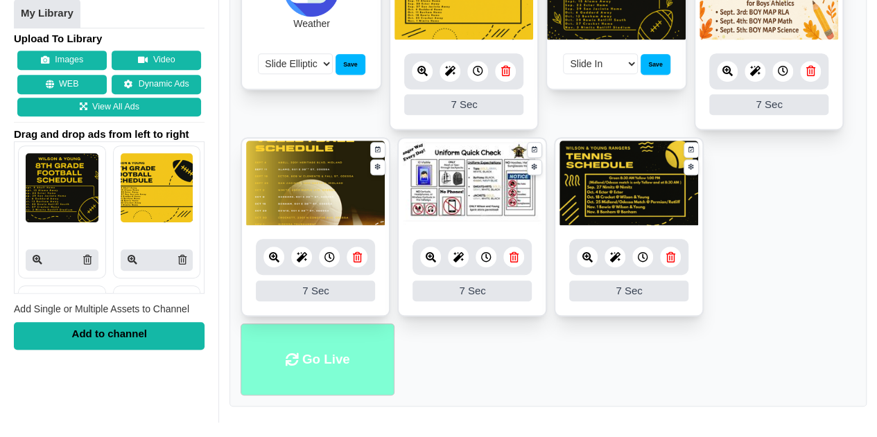
click at [331, 379] on li "Go Live" at bounding box center [317, 360] width 154 height 73
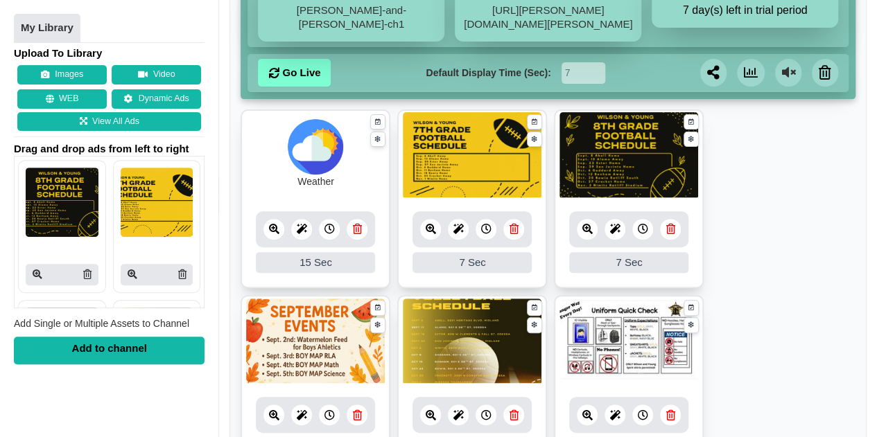
scroll to position [212, 0]
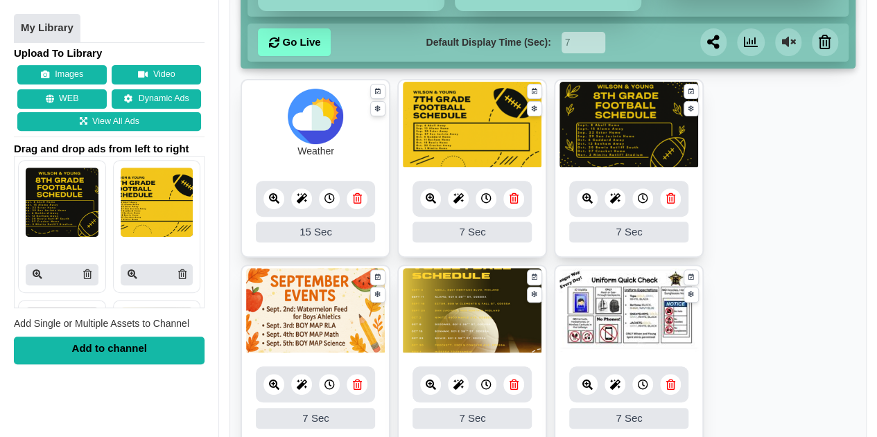
click at [333, 203] on icon at bounding box center [329, 198] width 10 height 10
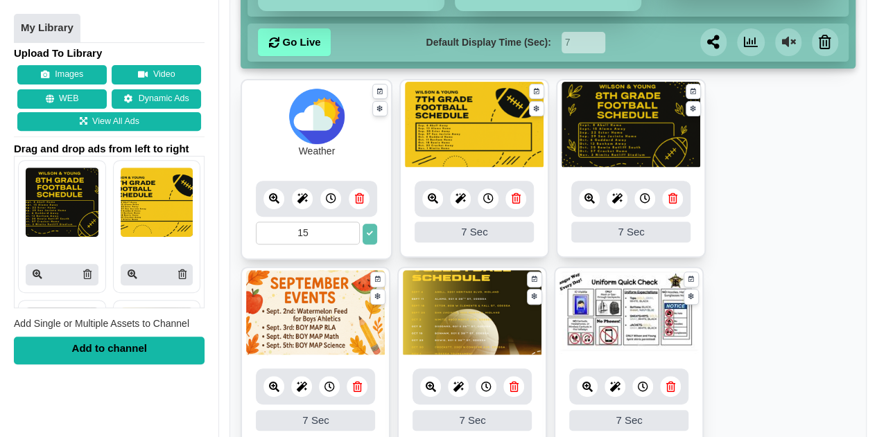
click at [488, 199] on icon at bounding box center [488, 198] width 10 height 10
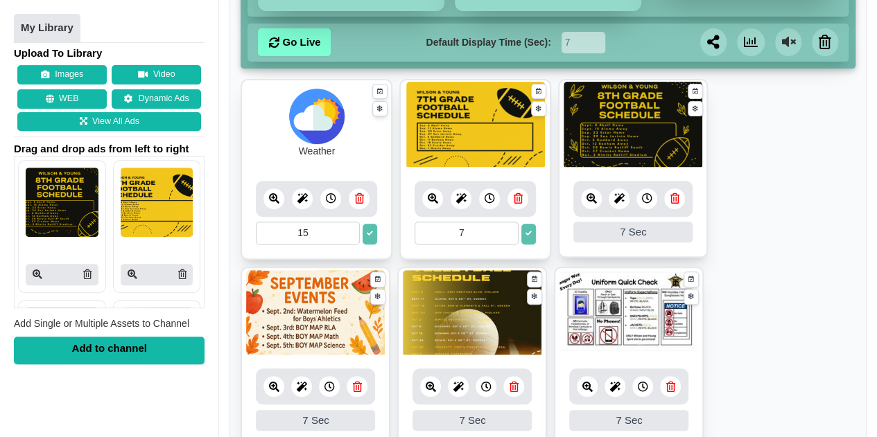
click at [458, 198] on icon at bounding box center [461, 198] width 10 height 10
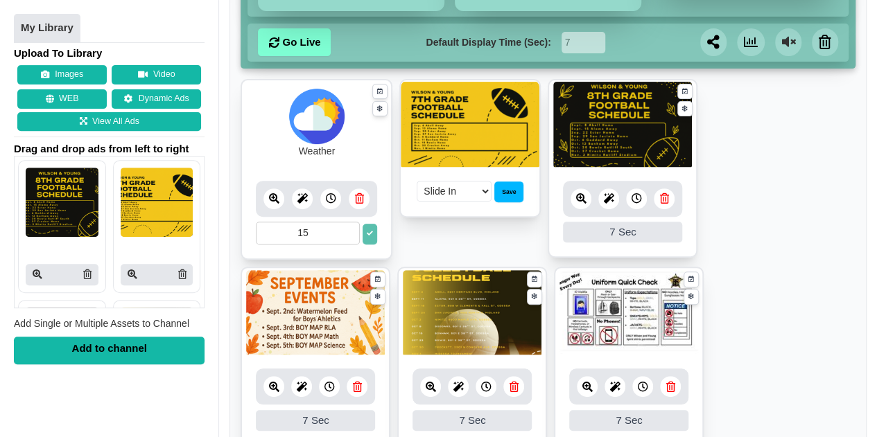
click at [455, 193] on select "Fade In Scale In Swirl In Slide In Slide Elliptic Roll In Swing In" at bounding box center [454, 191] width 75 height 21
select select "scale-in-center"
click at [417, 181] on select "Fade In Scale In Swirl In Slide In Slide Elliptic Roll In Swing In" at bounding box center [454, 191] width 75 height 21
click at [613, 203] on div at bounding box center [608, 199] width 21 height 21
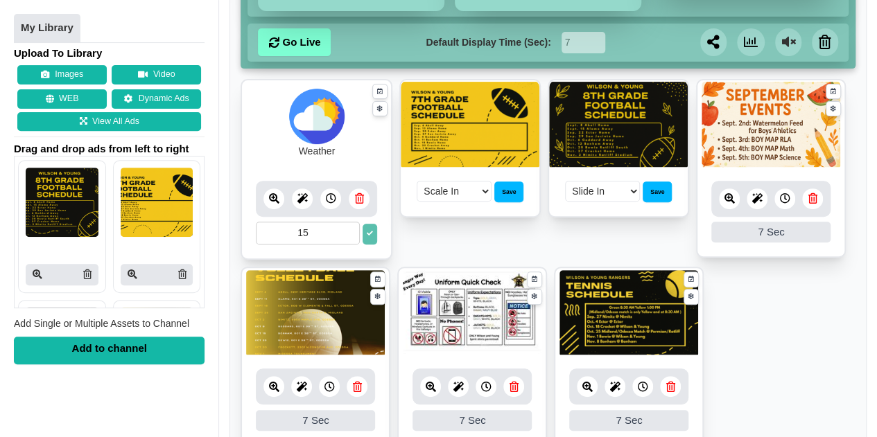
click at [616, 191] on select "Fade In Scale In Swirl In Slide In Slide Elliptic Roll In Swing In" at bounding box center [602, 191] width 75 height 21
select select "swirl-in-fwd"
click at [565, 181] on select "Fade In Scale In Swirl In Slide In Slide Elliptic Roll In Swing In" at bounding box center [602, 191] width 75 height 21
click at [758, 200] on icon at bounding box center [757, 198] width 10 height 10
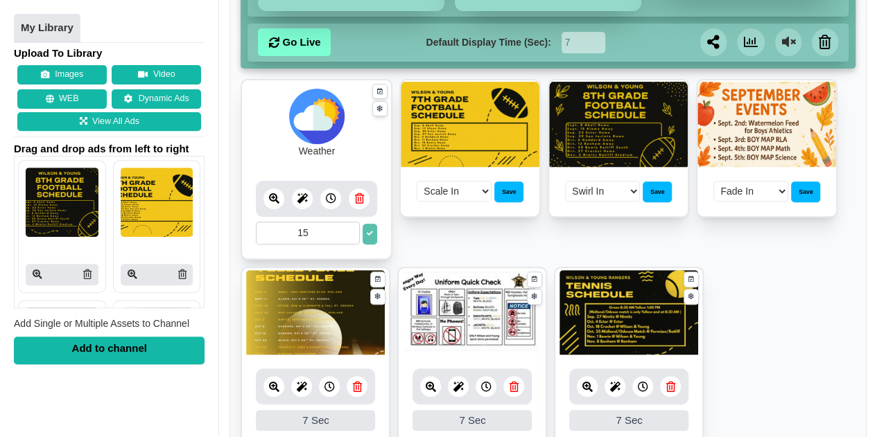
click at [762, 195] on select "Fade In Scale In Swirl In Slide In Slide Elliptic Roll In Swing In" at bounding box center [750, 191] width 75 height 21
select select "roll-in-left"
click at [713, 181] on select "Fade In Scale In Swirl In Slide In Slide Elliptic Roll In Swing In" at bounding box center [750, 191] width 75 height 21
click at [507, 188] on div "Save" at bounding box center [508, 192] width 29 height 21
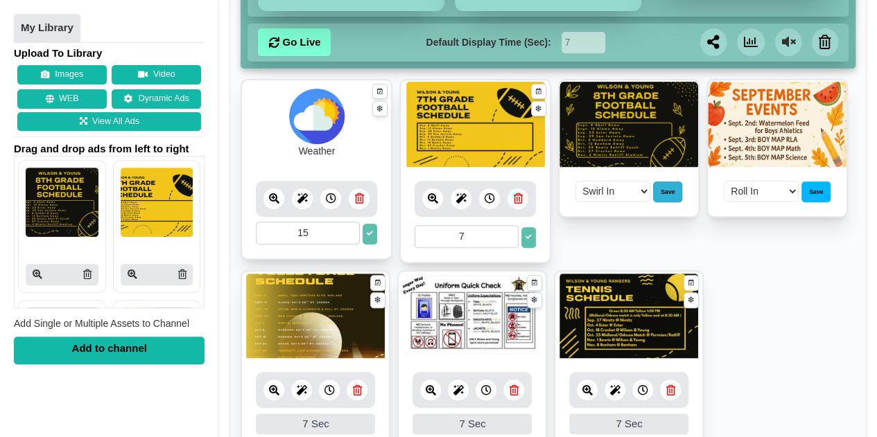
click at [669, 189] on div "Save" at bounding box center [667, 192] width 29 height 21
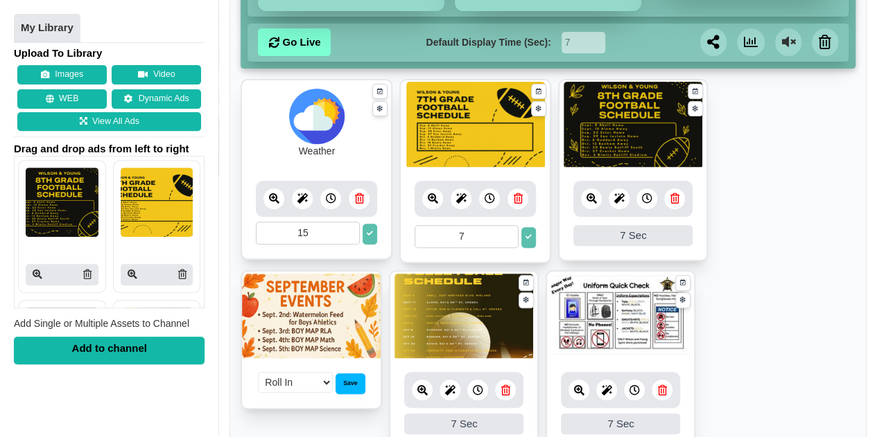
scroll to position [297, 0]
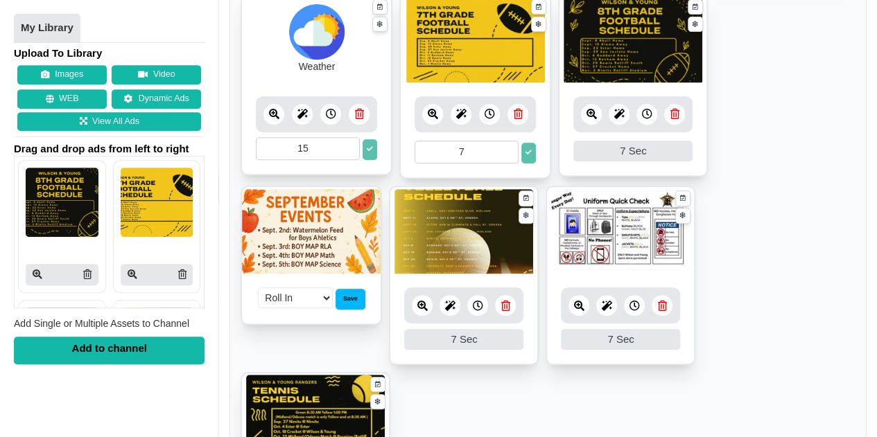
click at [366, 144] on button at bounding box center [369, 149] width 15 height 21
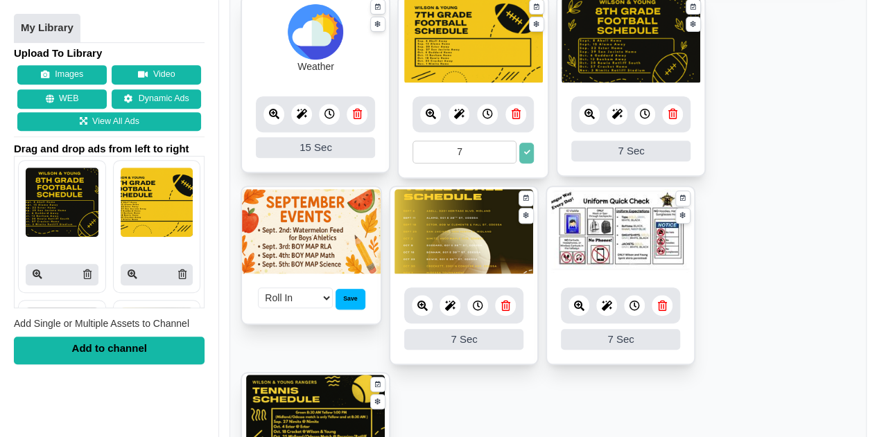
click at [525, 155] on icon at bounding box center [526, 153] width 6 height 6
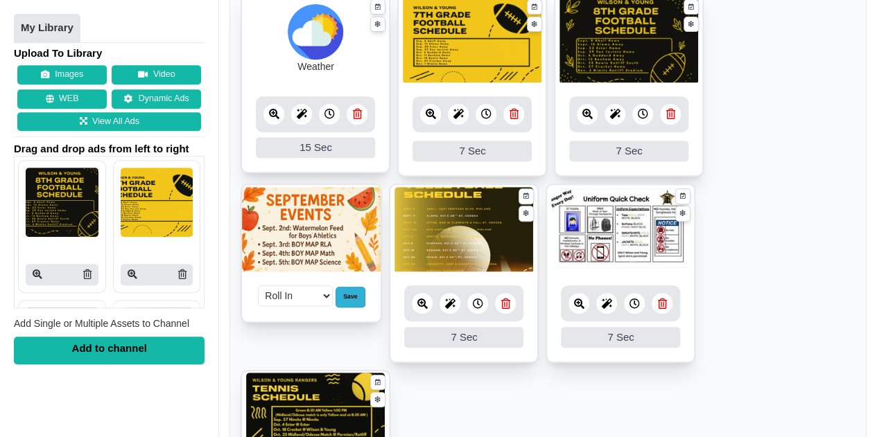
click at [355, 304] on div "Save" at bounding box center [349, 297] width 29 height 21
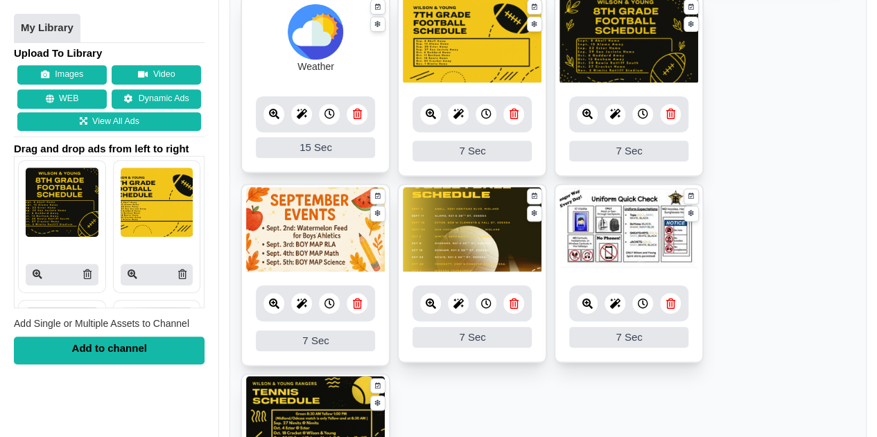
click at [459, 301] on icon at bounding box center [458, 304] width 10 height 10
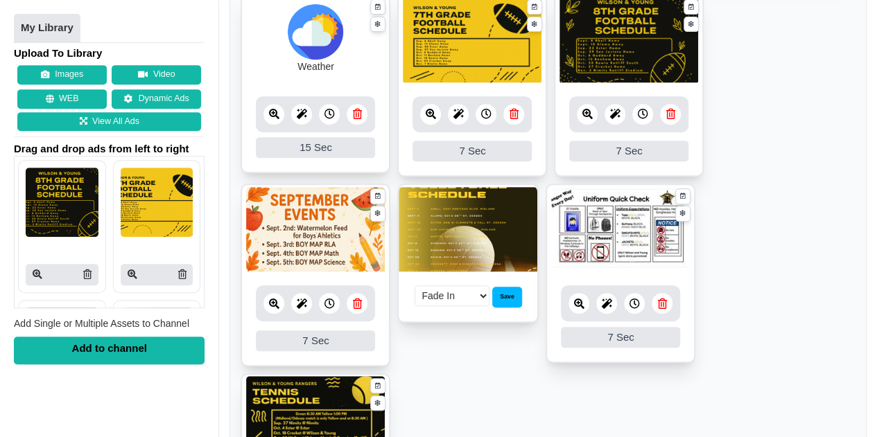
click at [455, 289] on select "Fade In Scale In Swirl In Slide In Slide Elliptic Roll In Swing In" at bounding box center [451, 296] width 75 height 21
select select "swing-in-top-fwd"
click at [414, 286] on select "Fade In Scale In Swirl In Slide In Slide Elliptic Roll In Swing In" at bounding box center [451, 296] width 75 height 21
click at [496, 292] on div "Save" at bounding box center [506, 297] width 29 height 21
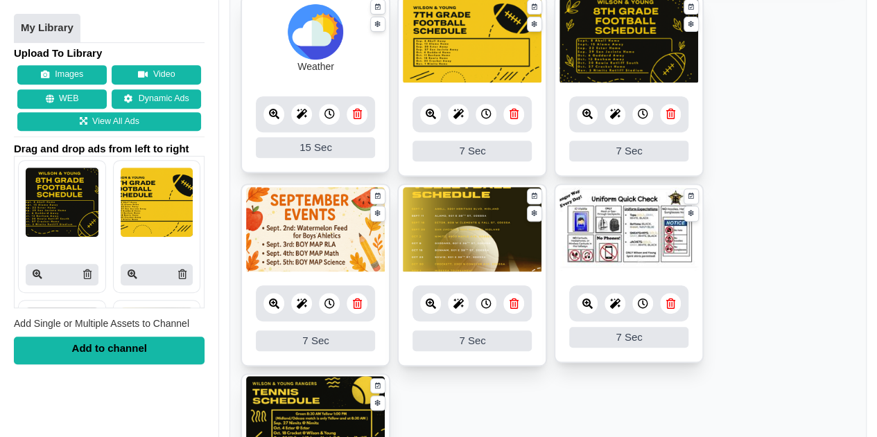
scroll to position [516, 0]
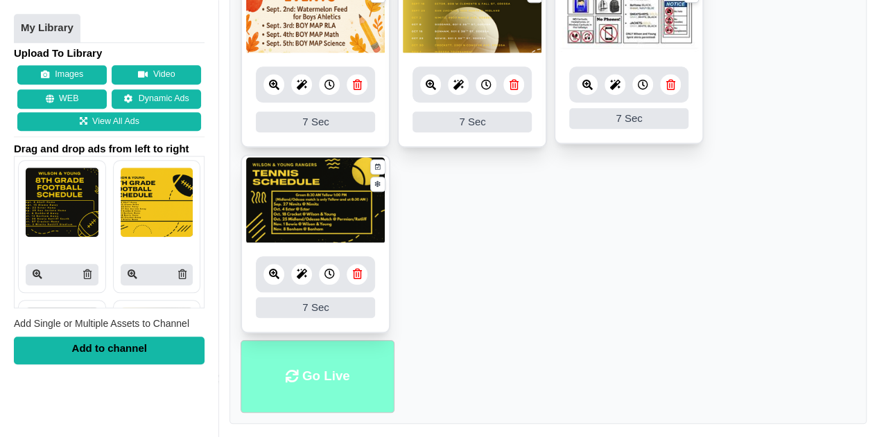
click at [322, 380] on li "Go Live" at bounding box center [317, 376] width 154 height 73
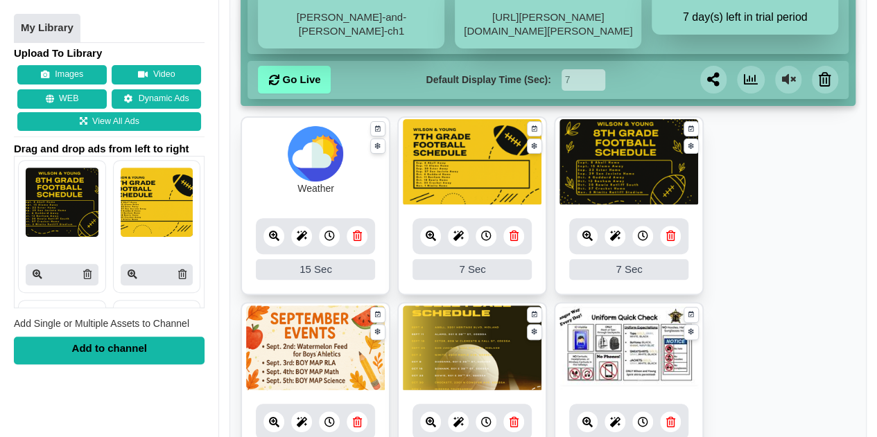
scroll to position [179, 0]
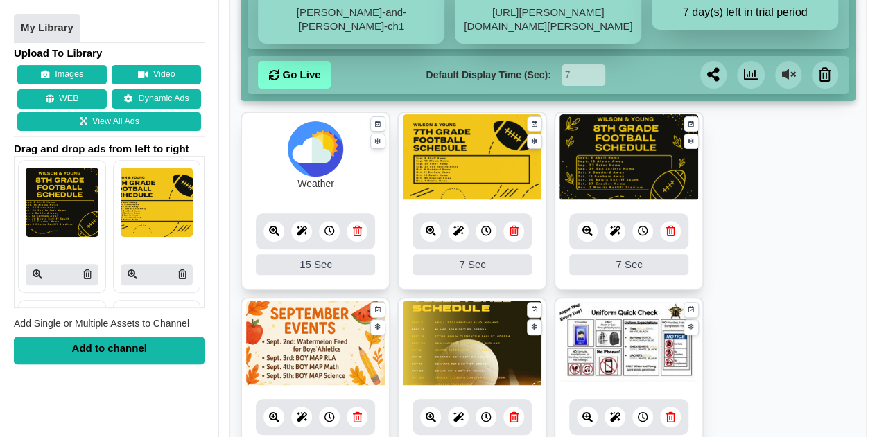
click at [611, 228] on icon at bounding box center [615, 231] width 10 height 10
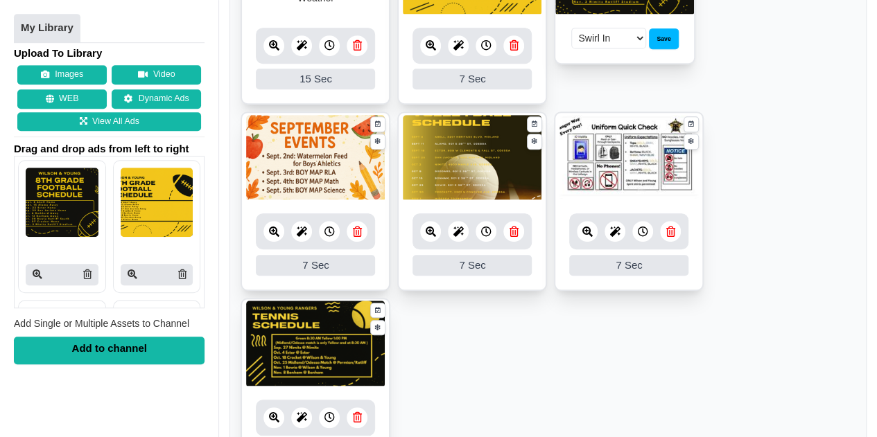
scroll to position [363, 0]
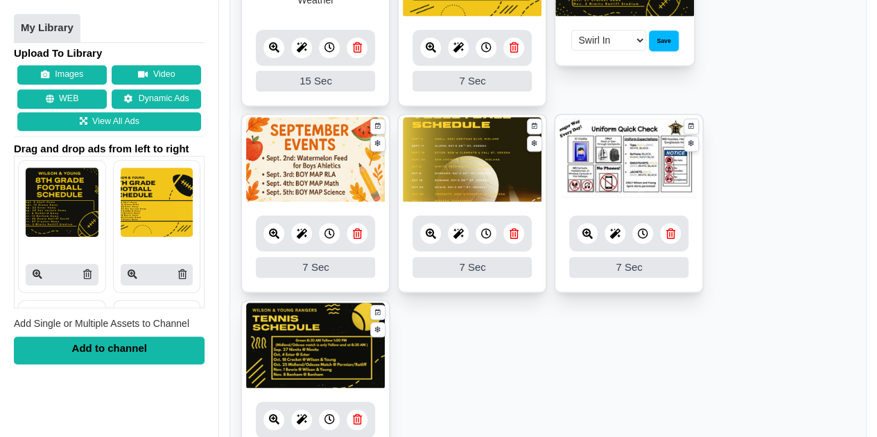
click at [302, 239] on div at bounding box center [301, 233] width 21 height 21
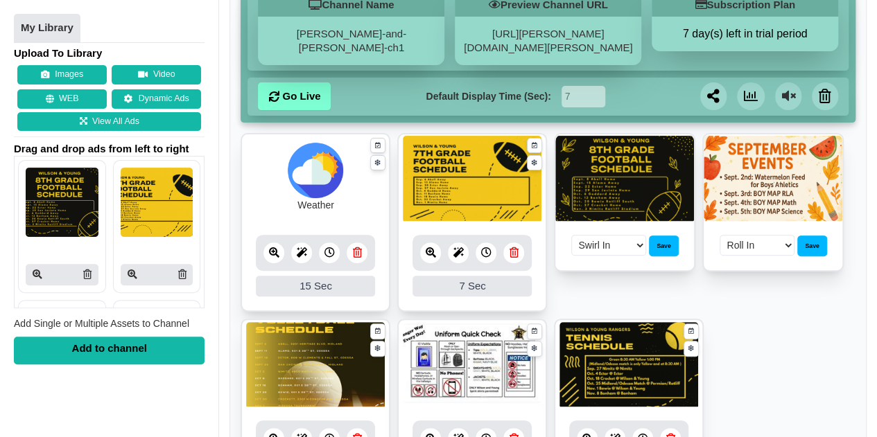
scroll to position [340, 0]
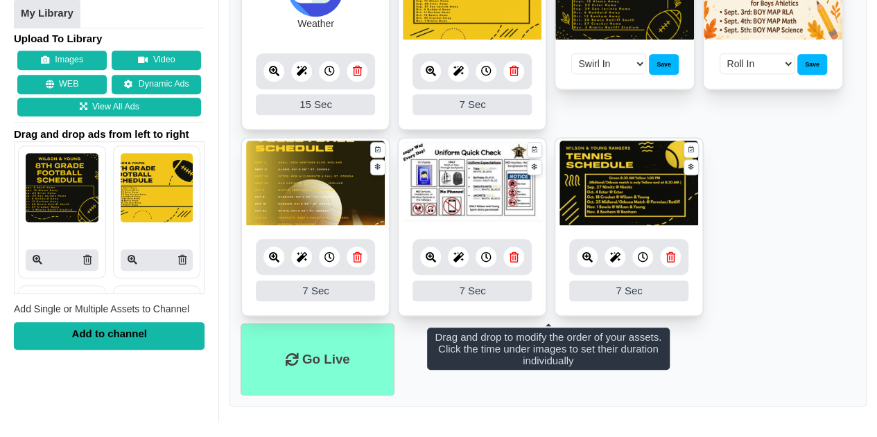
click at [297, 260] on icon at bounding box center [302, 257] width 10 height 10
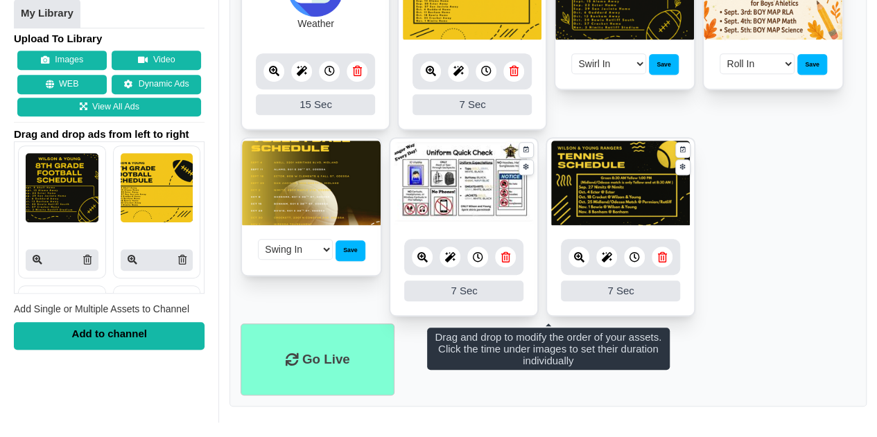
click at [460, 256] on div at bounding box center [463, 257] width 119 height 36
click at [457, 256] on div at bounding box center [449, 257] width 21 height 21
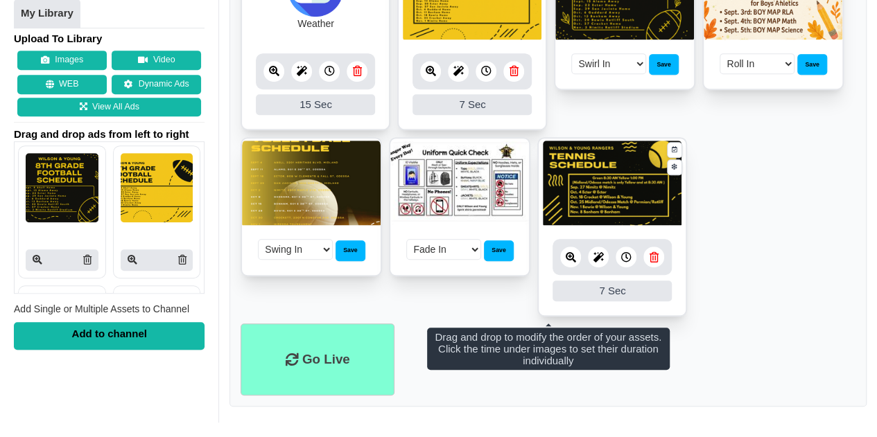
click at [602, 258] on icon at bounding box center [598, 257] width 10 height 10
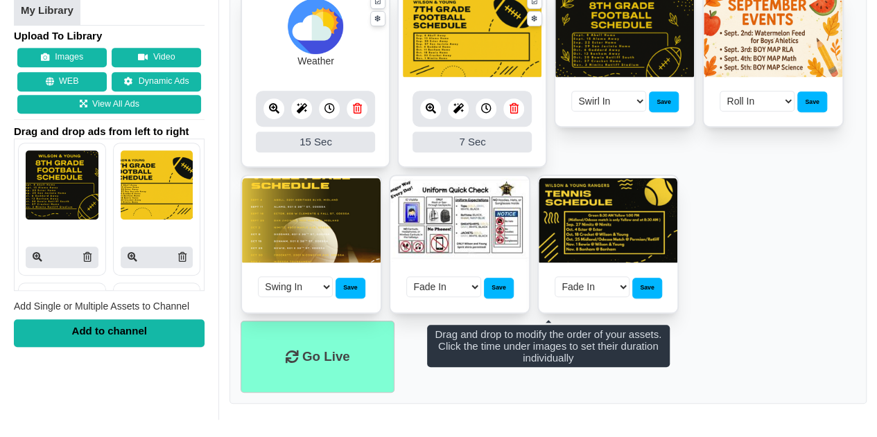
scroll to position [299, 0]
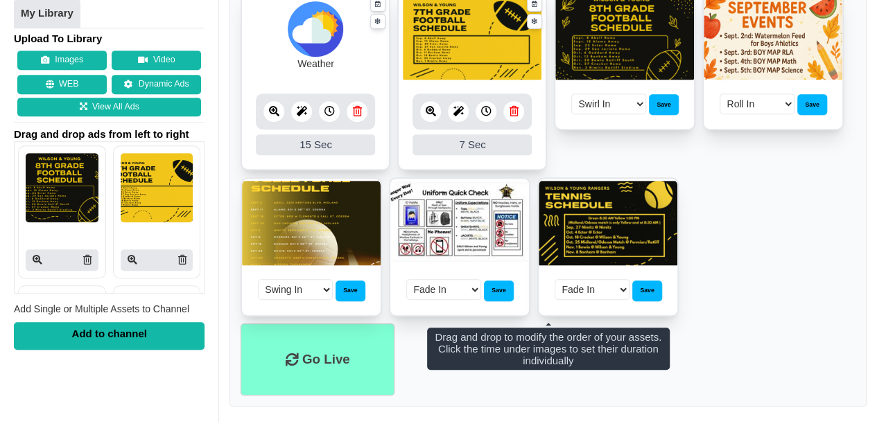
click at [456, 112] on icon at bounding box center [458, 111] width 10 height 10
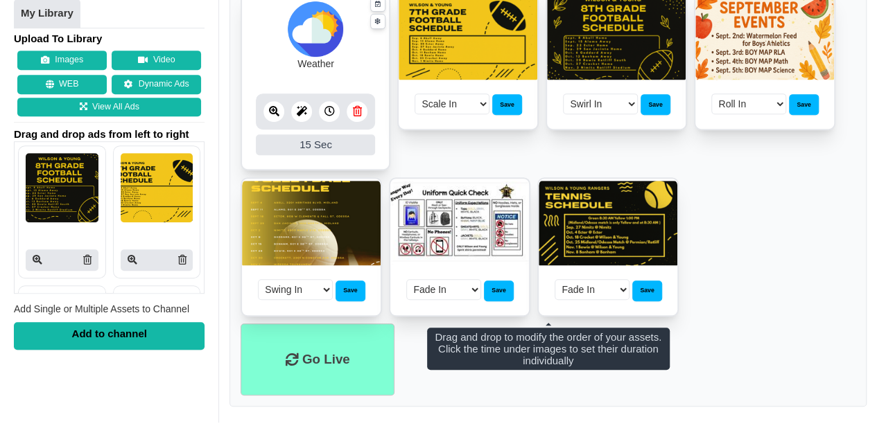
click at [305, 107] on icon at bounding box center [302, 111] width 10 height 10
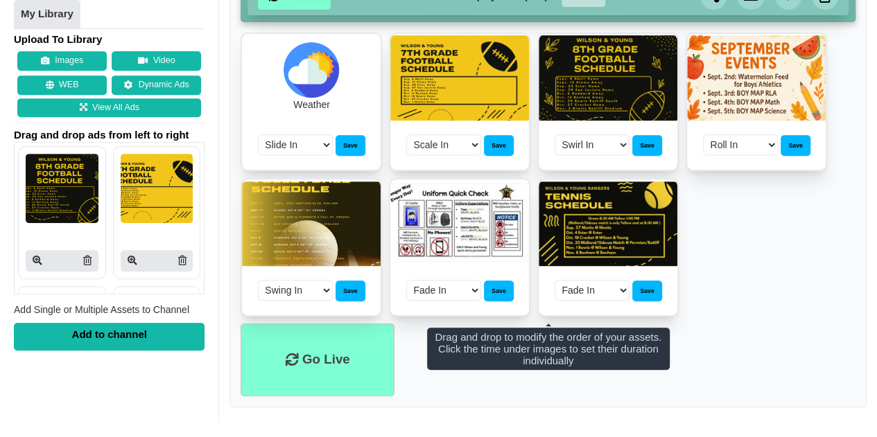
click at [317, 139] on select "Fade In Scale In Swirl In Slide In Slide Elliptic Roll In Swing In" at bounding box center [295, 144] width 75 height 21
click at [310, 146] on select "Fade In Scale In Swirl In Slide In Slide Elliptic Roll In Swing In" at bounding box center [295, 144] width 75 height 21
select select "swing-in-top-fwd"
click at [258, 134] on select "Fade In Scale In Swirl In Slide In Slide Elliptic Roll In Swing In" at bounding box center [295, 144] width 75 height 21
click at [408, 144] on select "Fade In Scale In Swirl In Slide In Slide Elliptic Roll In Swing In" at bounding box center [443, 144] width 75 height 21
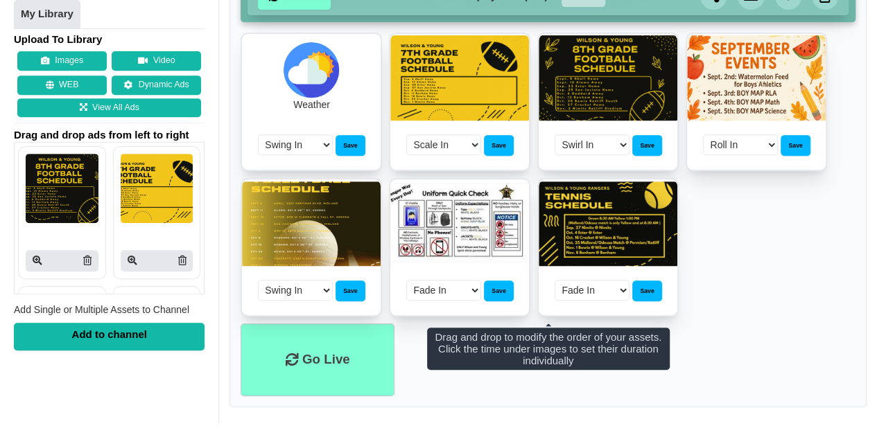
select select "swing-in-top-fwd"
click at [406, 134] on select "Fade In Scale In Swirl In Slide In Slide Elliptic Roll In Swing In" at bounding box center [443, 144] width 75 height 21
click at [590, 139] on select "Fade In Scale In Swirl In Slide In Slide Elliptic Roll In Swing In" at bounding box center [591, 144] width 75 height 21
select select "swing-in-top-fwd"
click at [554, 134] on select "Fade In Scale In Swirl In Slide In Slide Elliptic Roll In Swing In" at bounding box center [591, 144] width 75 height 21
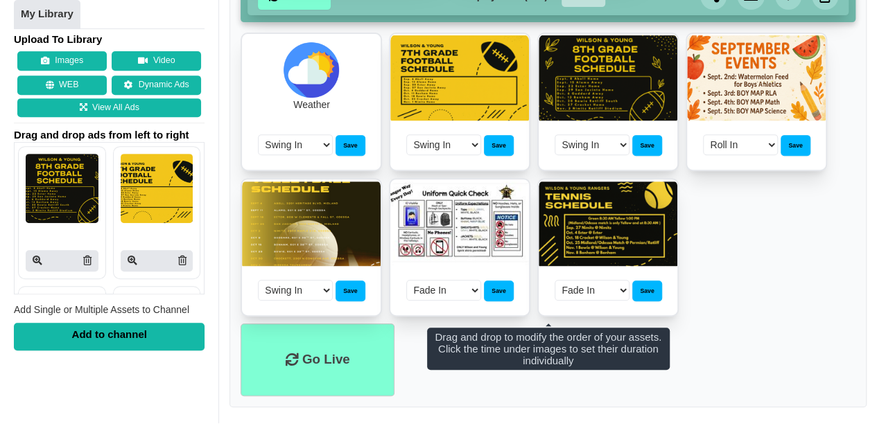
click at [737, 145] on select "Fade In Scale In Swirl In Slide In Slide Elliptic Roll In Swing In" at bounding box center [740, 144] width 75 height 21
select select "swing-in-top-fwd"
click at [703, 134] on select "Fade In Scale In Swirl In Slide In Slide Elliptic Roll In Swing In" at bounding box center [740, 144] width 75 height 21
click at [453, 285] on select "Fade In Scale In Swirl In Slide In Slide Elliptic Roll In Swing In" at bounding box center [443, 290] width 75 height 21
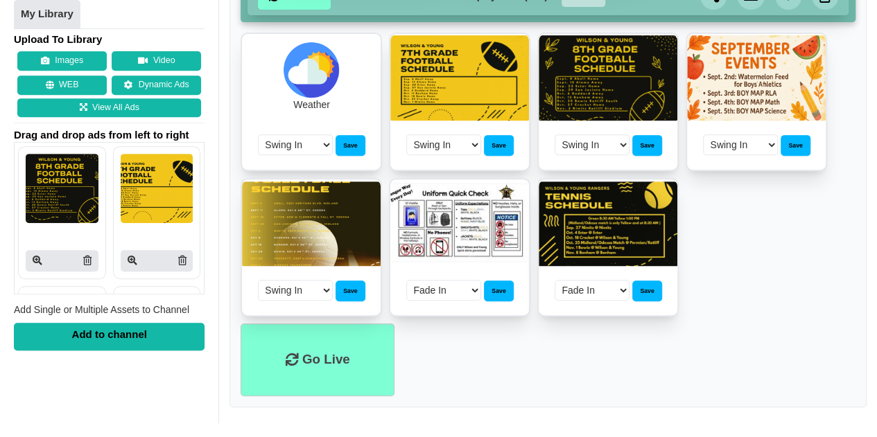
select select "swing-in-top-fwd"
click at [406, 280] on select "Fade In Scale In Swirl In Slide In Slide Elliptic Roll In Swing In" at bounding box center [443, 290] width 75 height 21
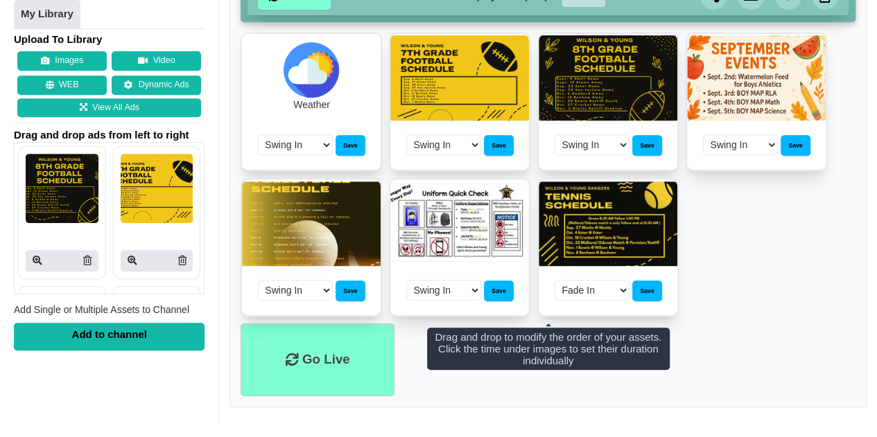
click at [615, 294] on select "Fade In Scale In Swirl In Slide In Slide Elliptic Roll In Swing In" at bounding box center [591, 290] width 75 height 21
select select "swing-in-top-fwd"
click at [554, 280] on select "Fade In Scale In Swirl In Slide In Slide Elliptic Roll In Swing In" at bounding box center [591, 290] width 75 height 21
click at [342, 152] on div "Save" at bounding box center [349, 145] width 29 height 21
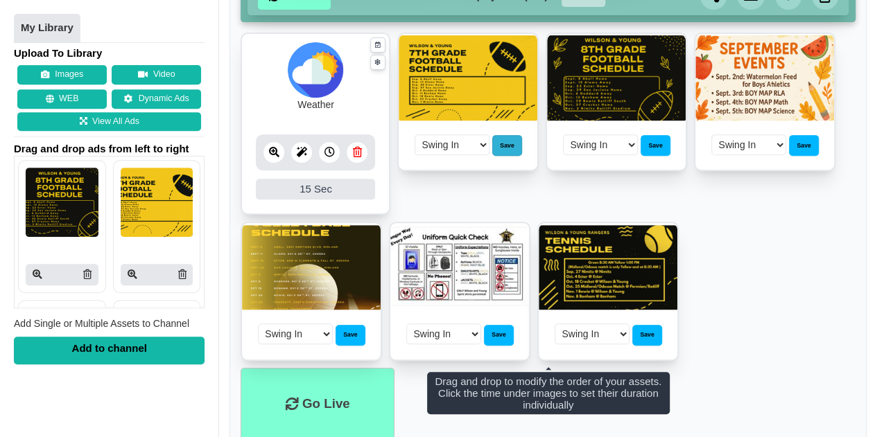
click at [517, 145] on div "Save" at bounding box center [506, 145] width 29 height 21
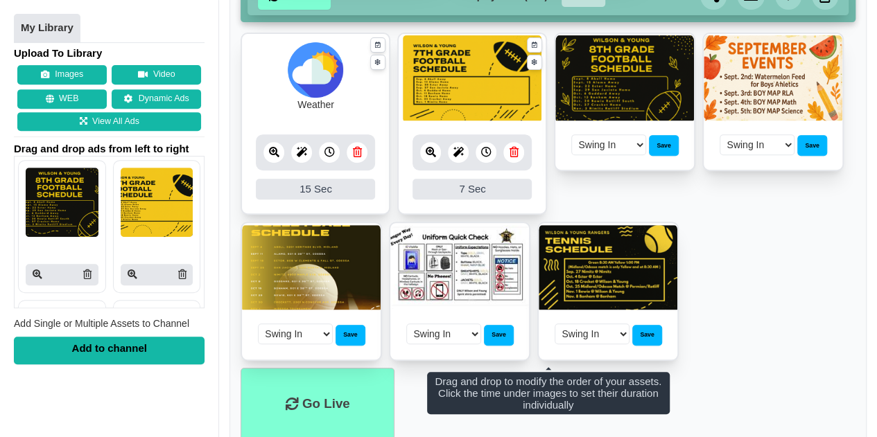
click at [676, 148] on div "Fade In Scale In Swirl In Slide In Slide Elliptic Roll In Swing In Save" at bounding box center [624, 144] width 111 height 21
click at [664, 144] on div "Save" at bounding box center [663, 145] width 29 height 21
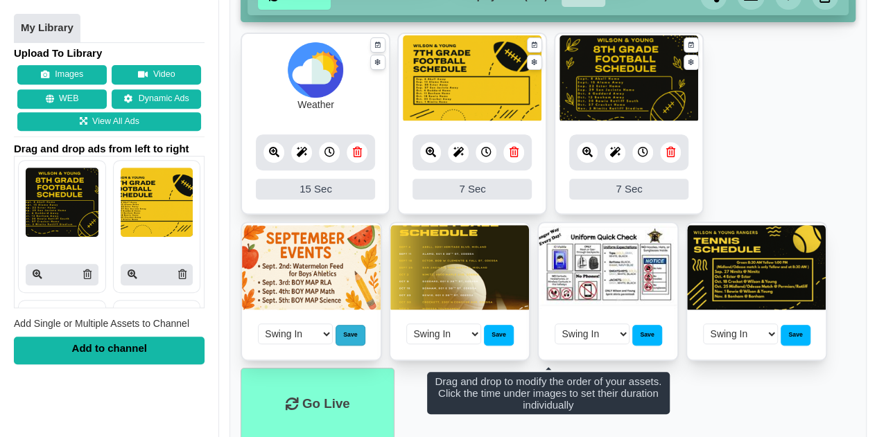
click at [342, 332] on div "Save" at bounding box center [349, 335] width 29 height 21
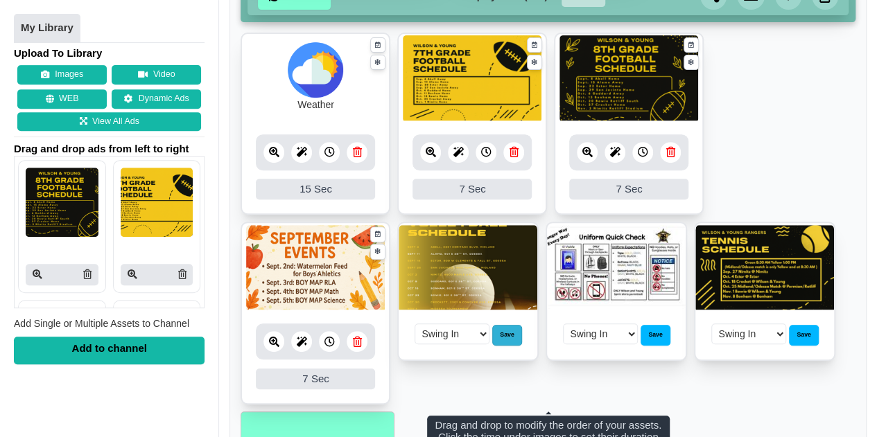
click at [511, 332] on div "Save" at bounding box center [506, 335] width 29 height 21
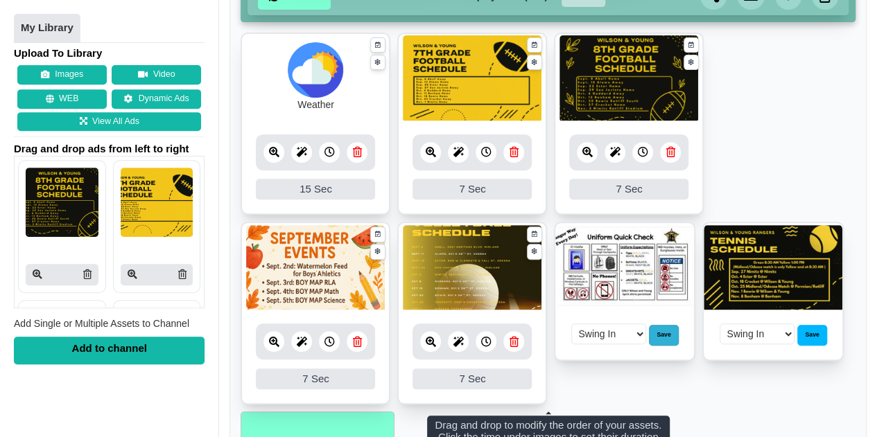
click at [665, 331] on div "Save" at bounding box center [663, 335] width 29 height 21
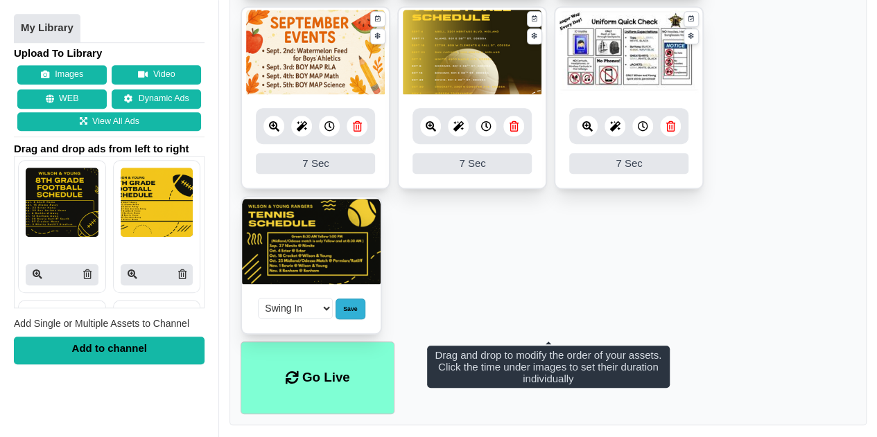
click at [346, 303] on div "Save" at bounding box center [349, 309] width 29 height 21
